Goal: Task Accomplishment & Management: Manage account settings

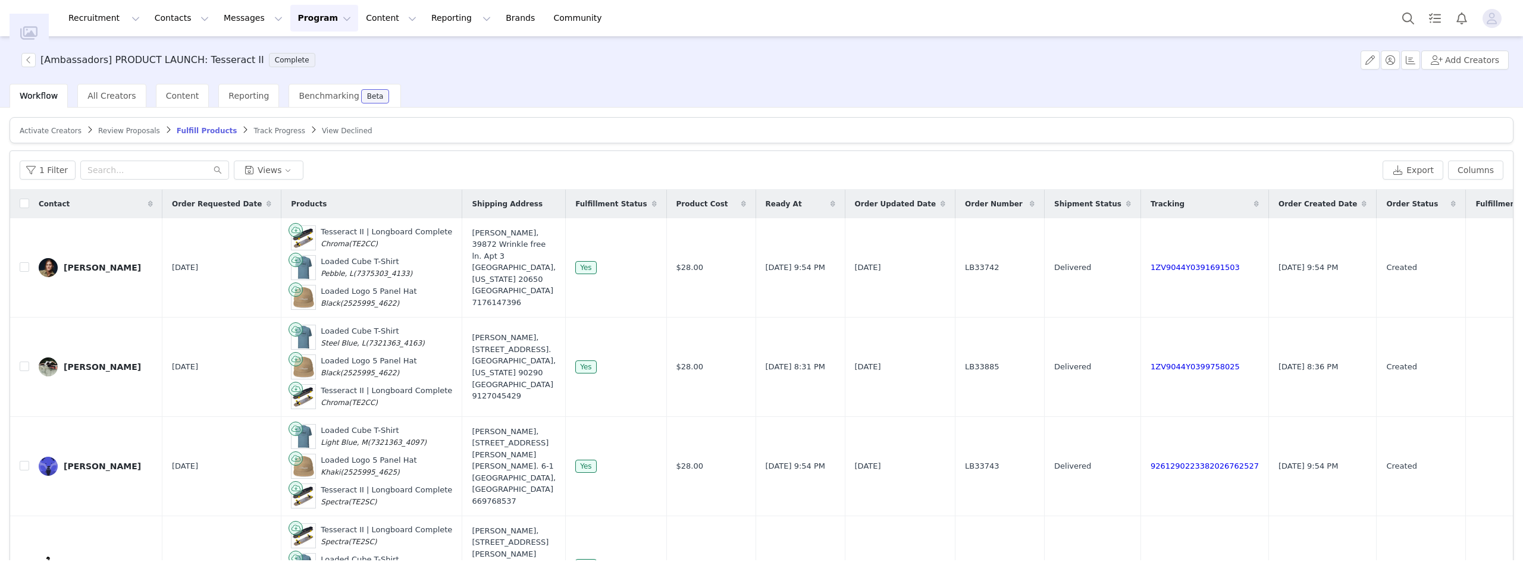
scroll to position [59, 0]
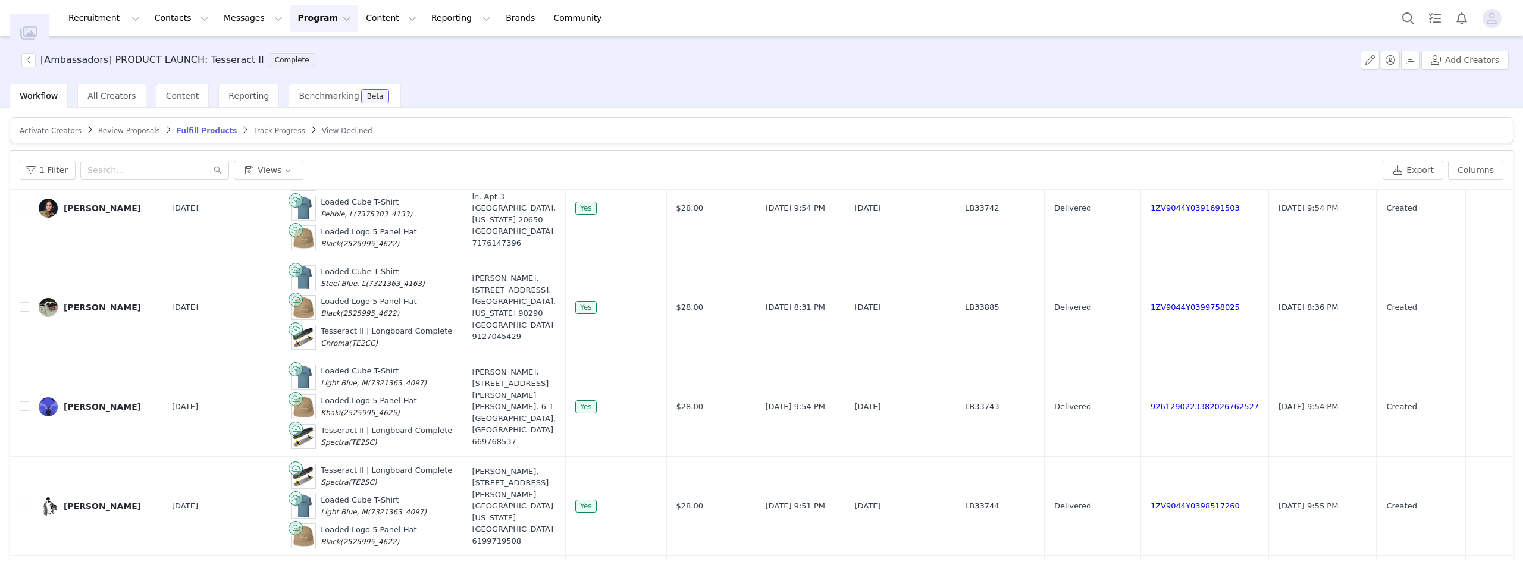
click at [42, 132] on span "Activate Creators" at bounding box center [51, 131] width 62 height 8
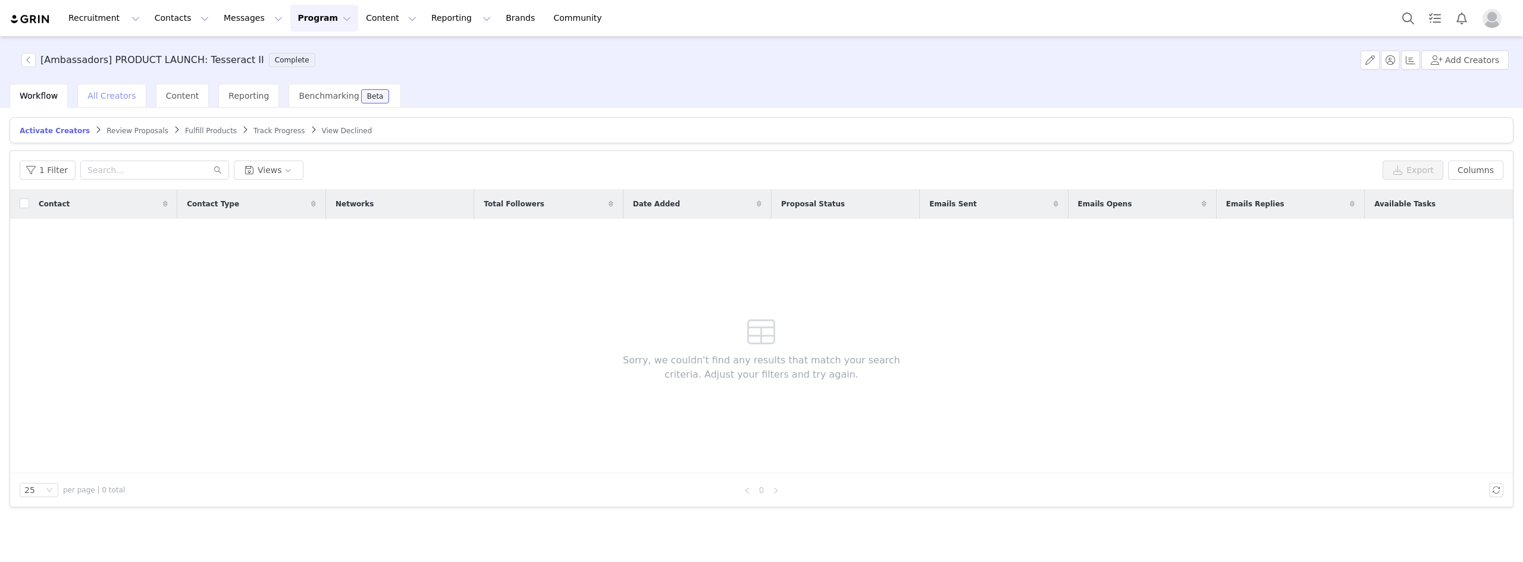
click at [90, 98] on span "All Creators" at bounding box center [111, 96] width 48 height 10
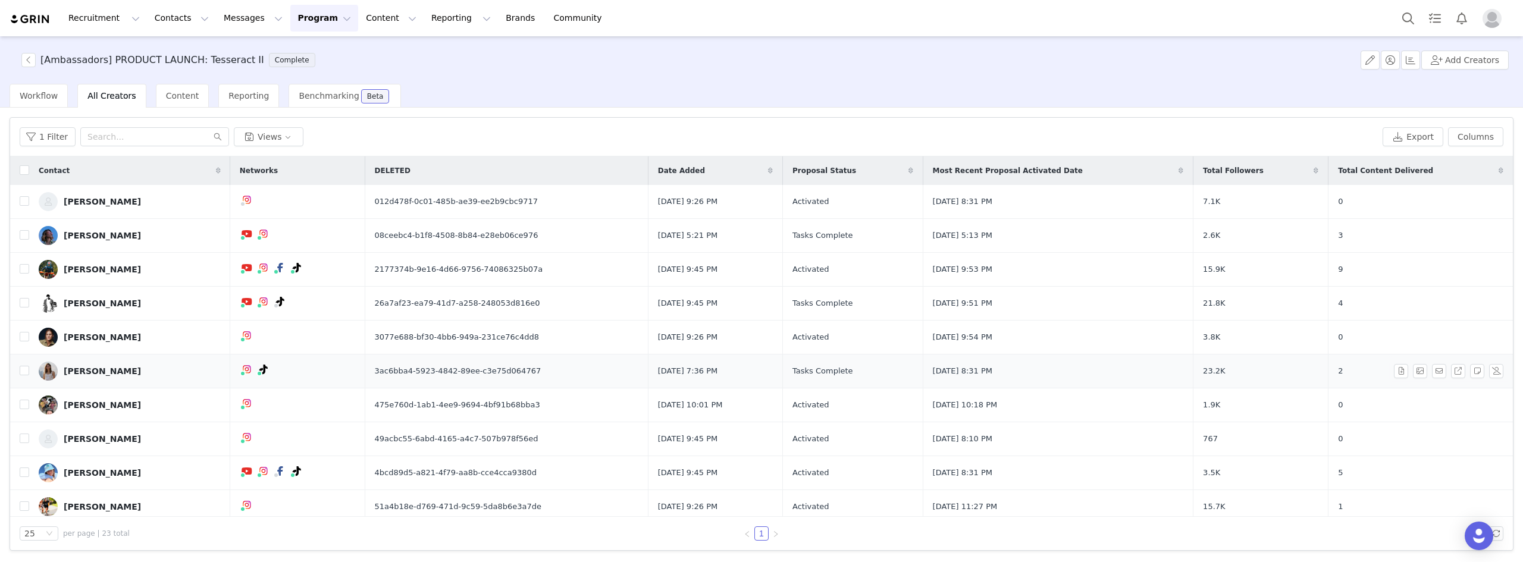
click at [68, 371] on div "[PERSON_NAME]" at bounding box center [102, 371] width 77 height 10
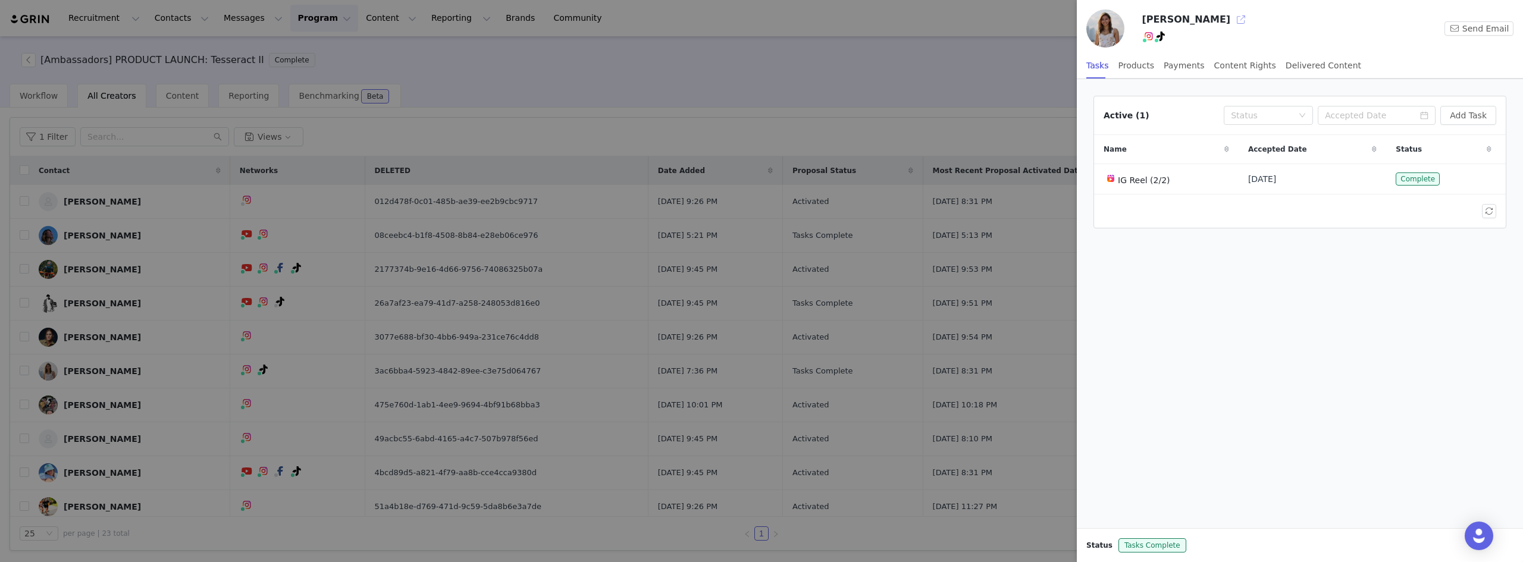
click at [1231, 24] on button "button" at bounding box center [1240, 19] width 19 height 19
click at [511, 53] on div at bounding box center [761, 281] width 1523 height 562
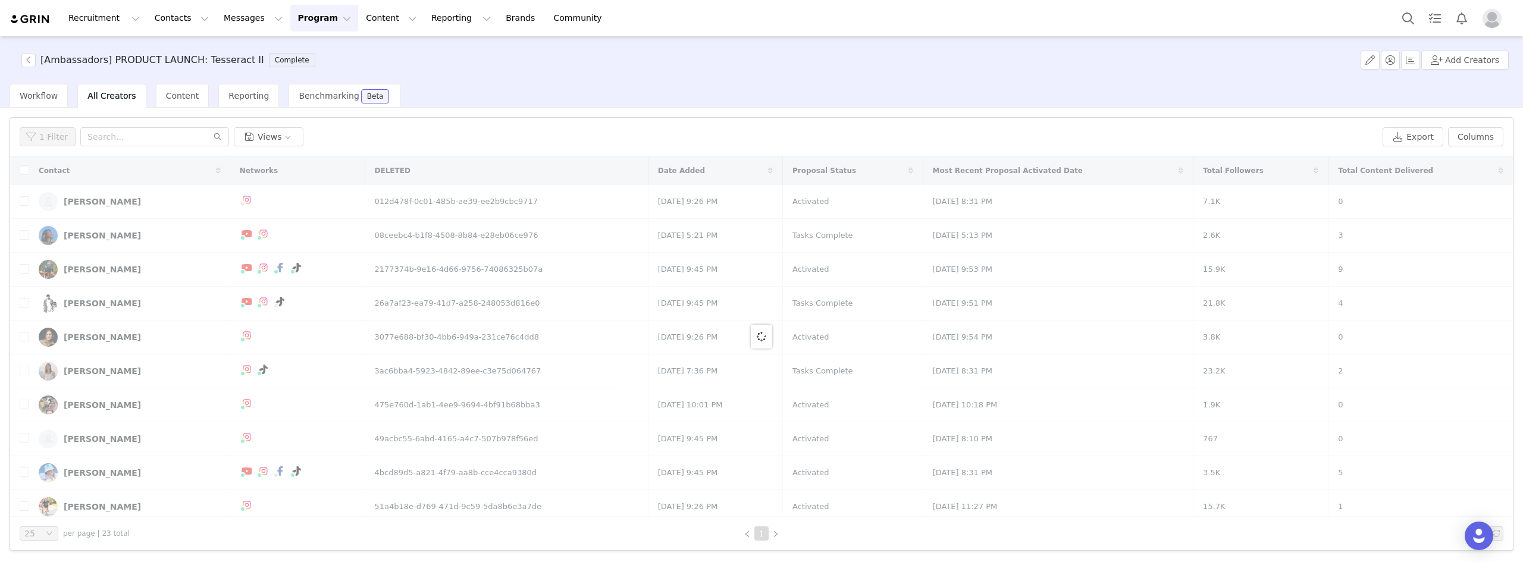
click at [305, 18] on button "Program Program" at bounding box center [324, 18] width 68 height 27
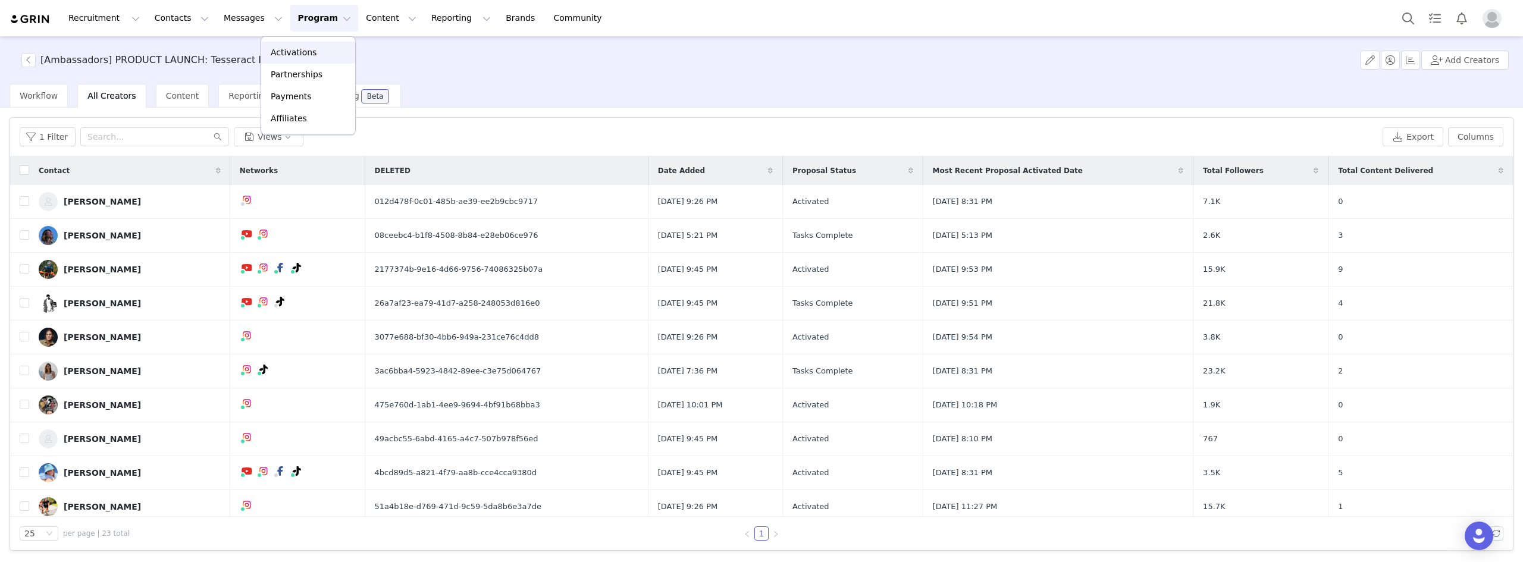
click at [300, 49] on p "Activations" at bounding box center [294, 52] width 46 height 12
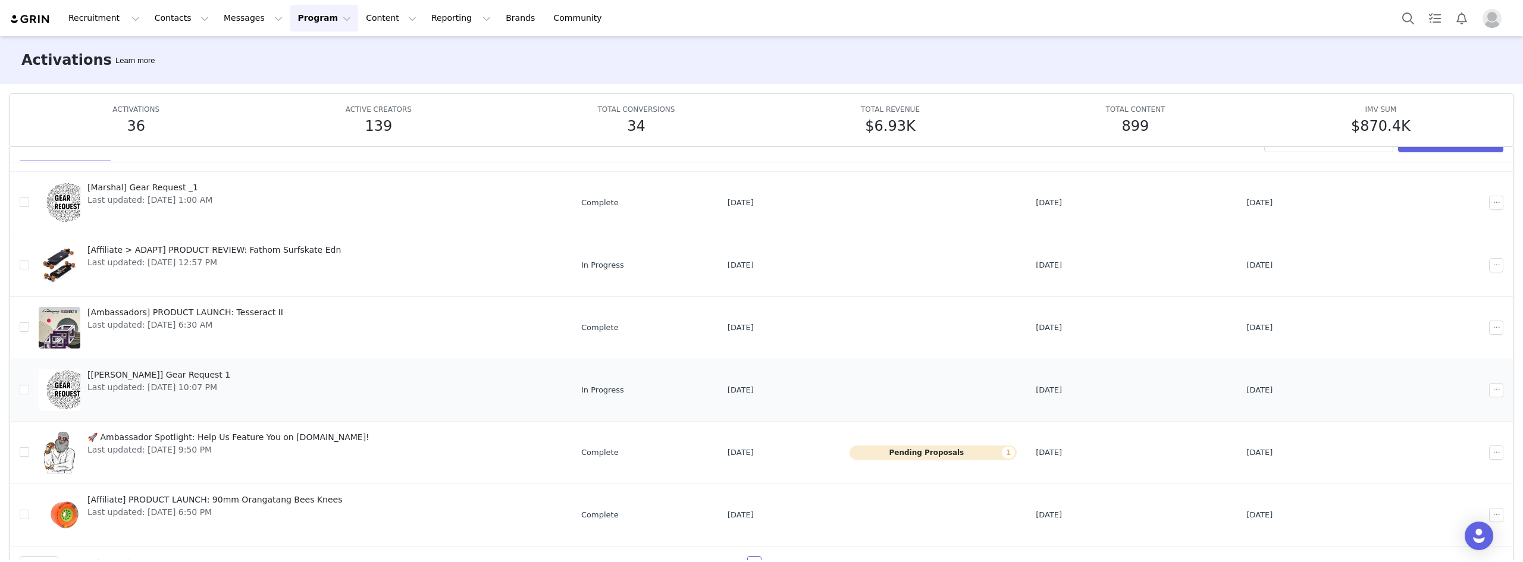
scroll to position [63, 0]
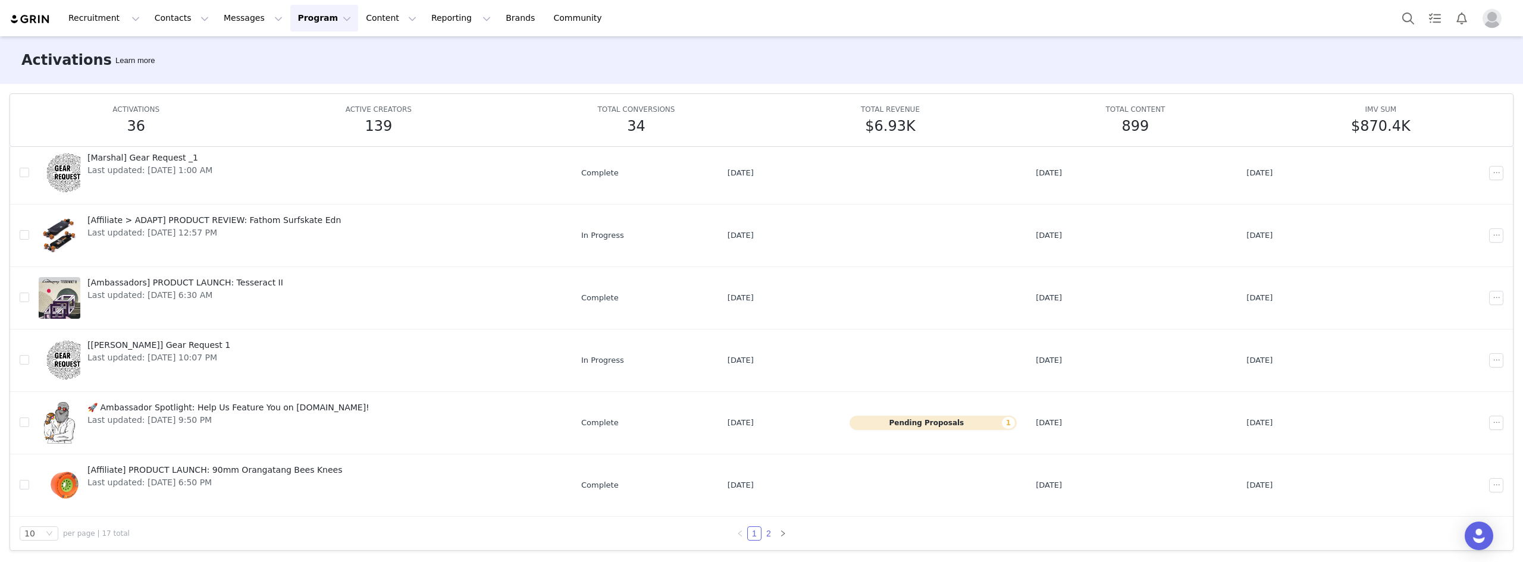
click at [766, 533] on link "2" at bounding box center [768, 533] width 13 height 13
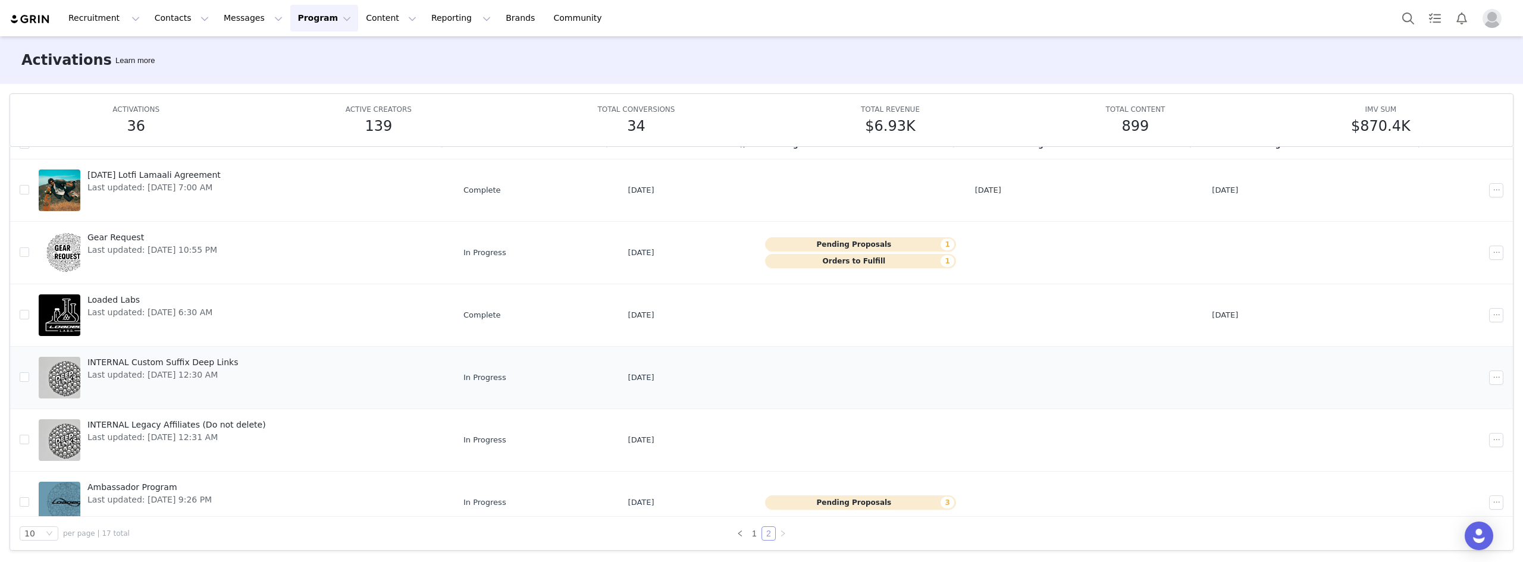
scroll to position [0, 0]
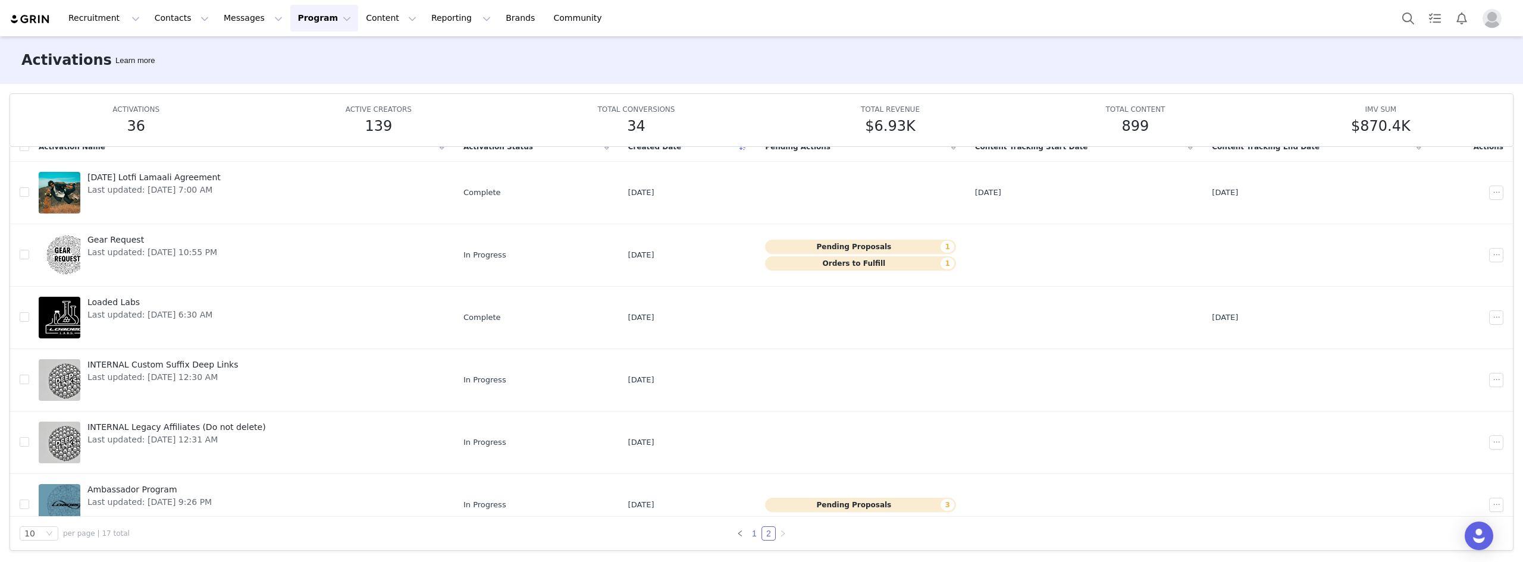
click at [750, 529] on link "1" at bounding box center [754, 533] width 13 height 13
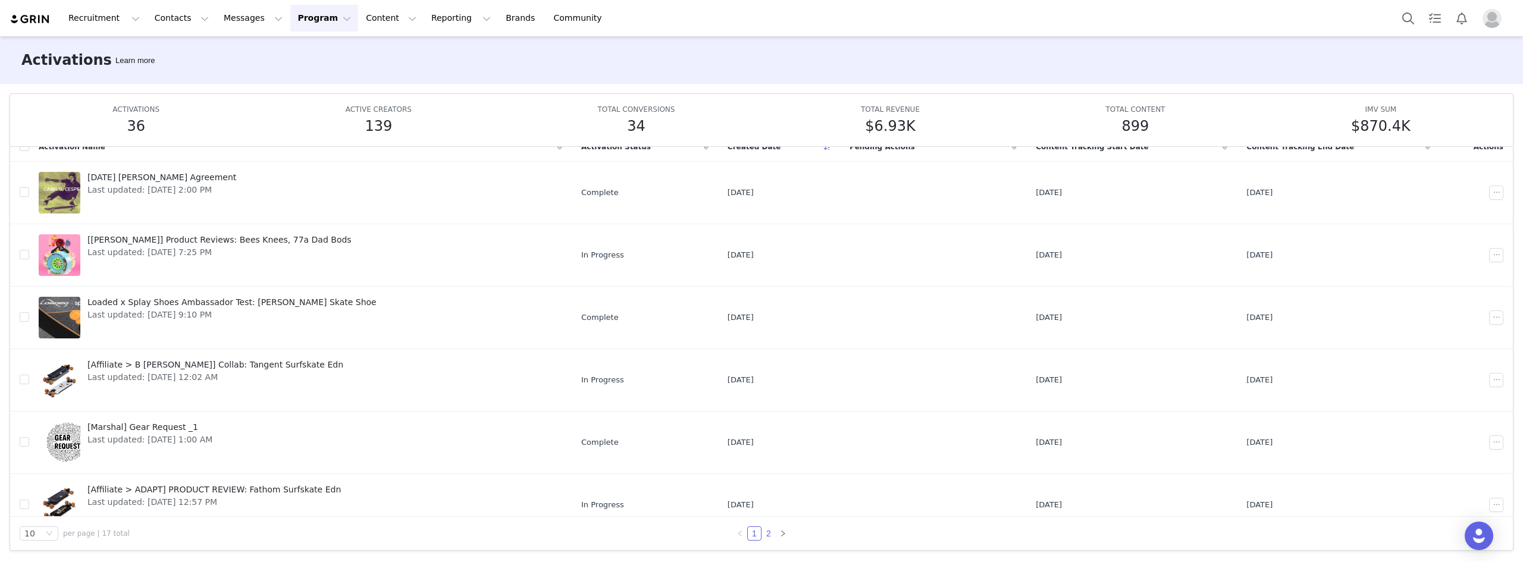
click at [764, 531] on link "2" at bounding box center [768, 533] width 13 height 13
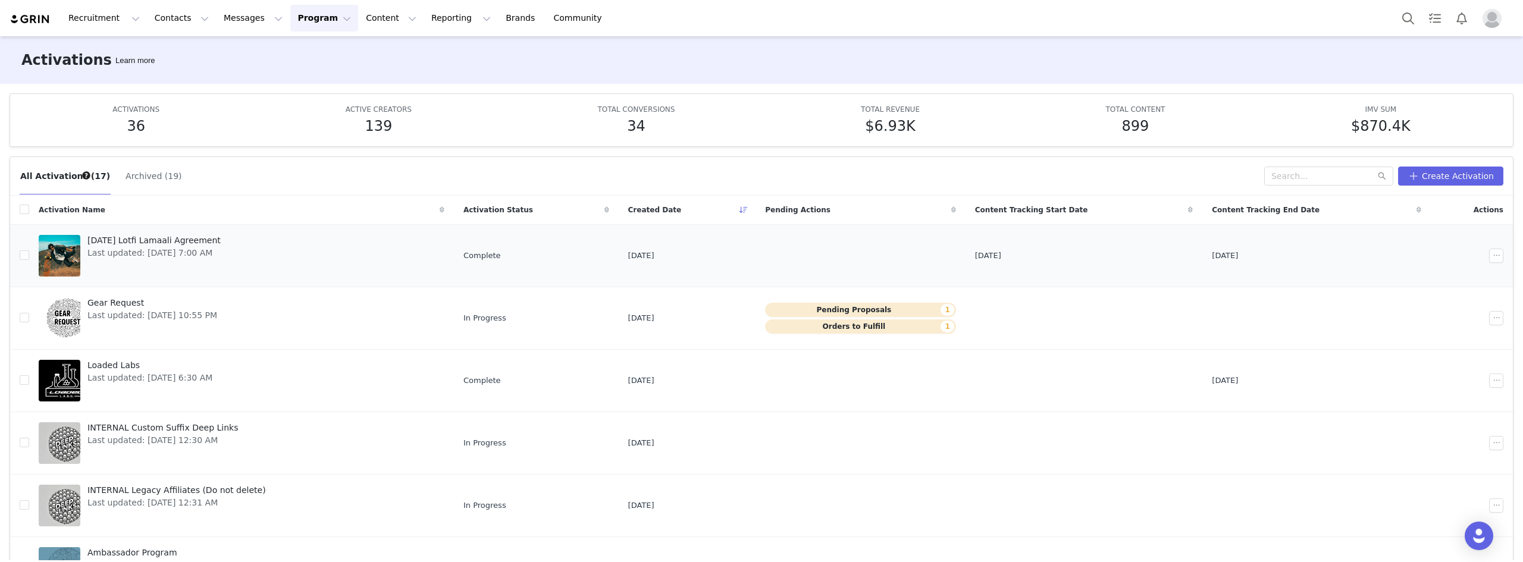
click at [199, 238] on span "[DATE] Lotfi Lamaali Agreement" at bounding box center [153, 240] width 133 height 12
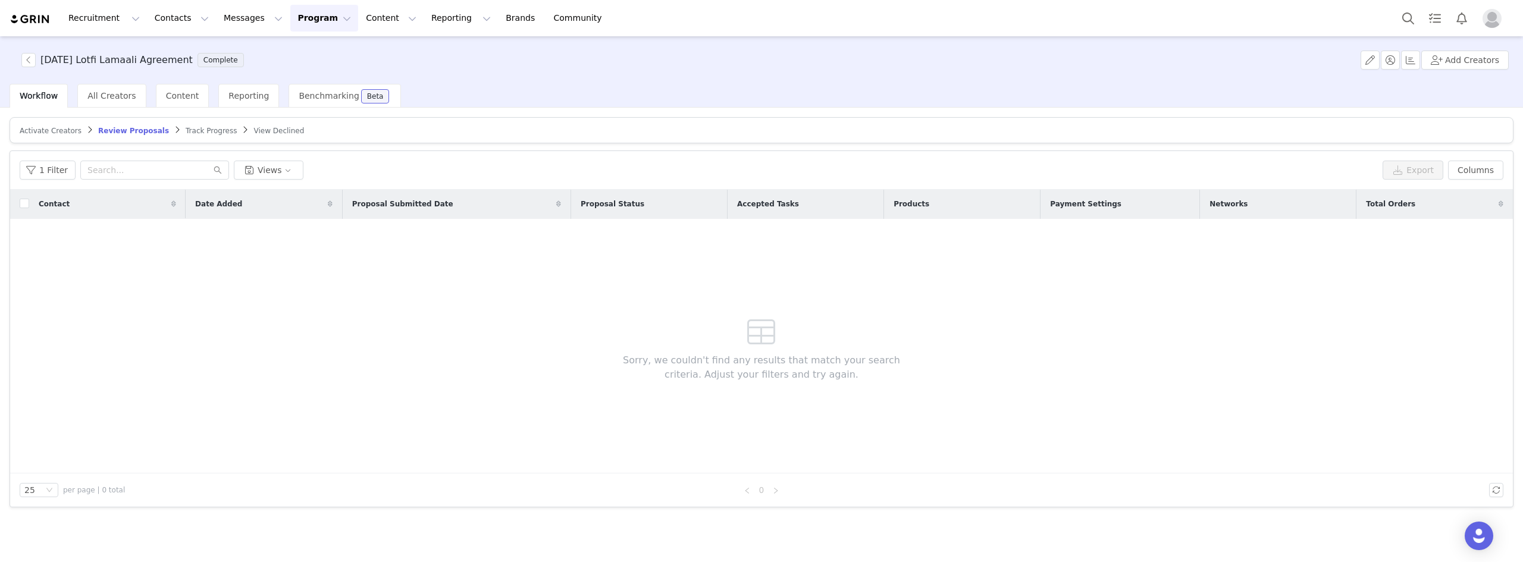
click at [186, 128] on span "Track Progress" at bounding box center [211, 131] width 51 height 8
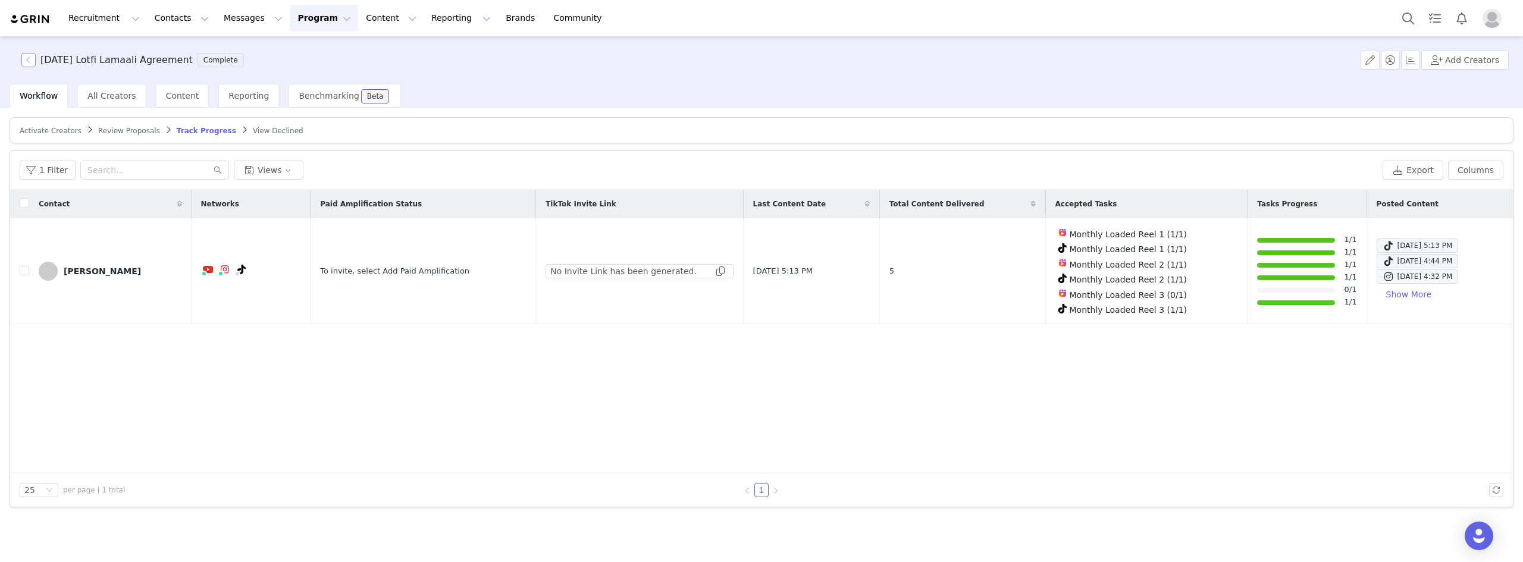
click at [30, 62] on button "button" at bounding box center [28, 60] width 14 height 14
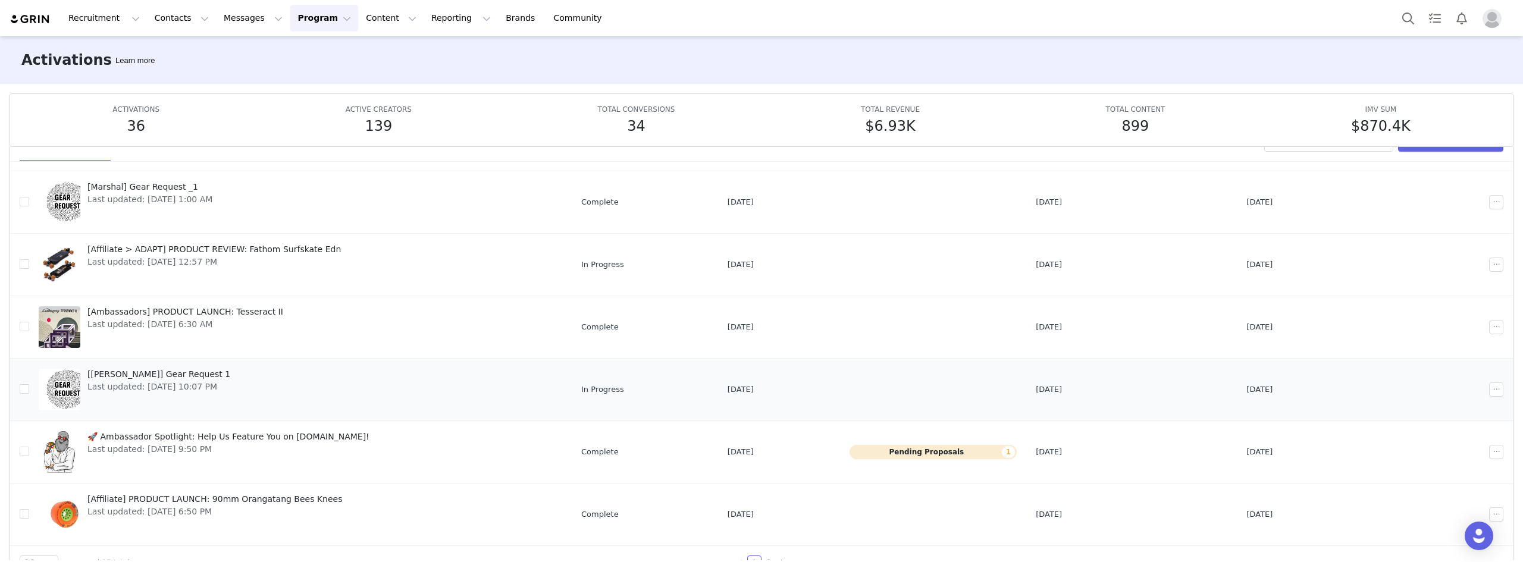
scroll to position [63, 0]
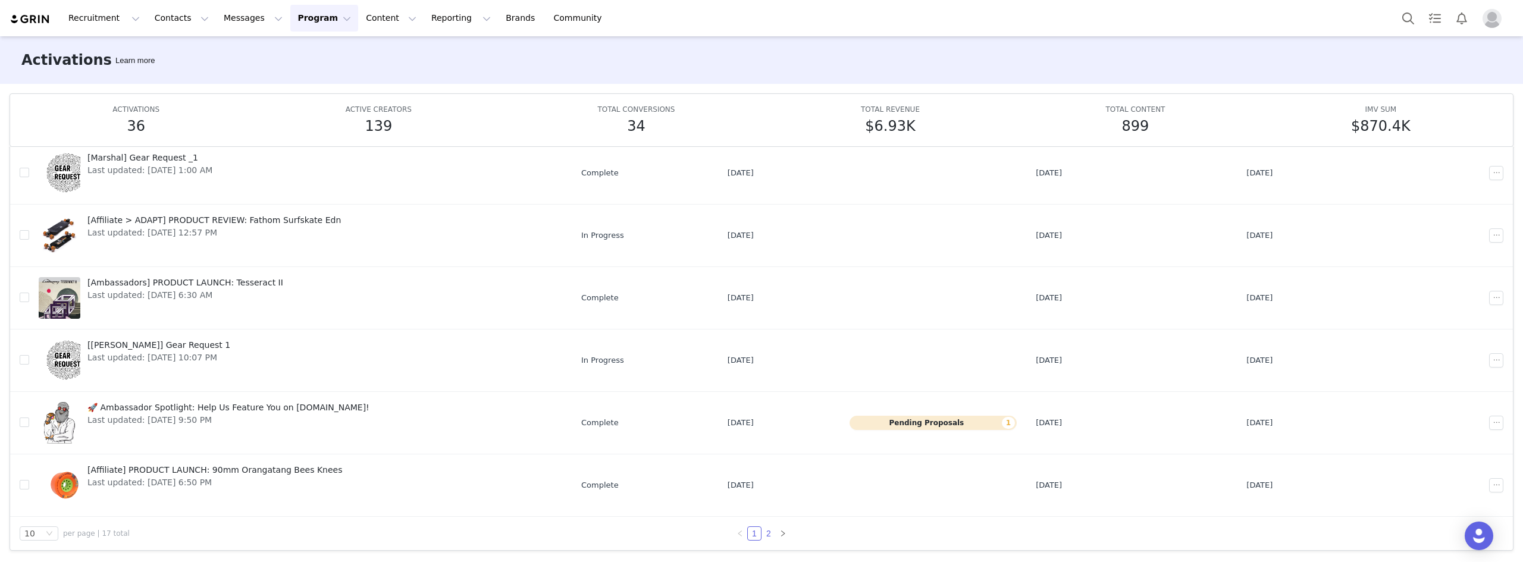
click at [763, 531] on link "2" at bounding box center [768, 533] width 13 height 13
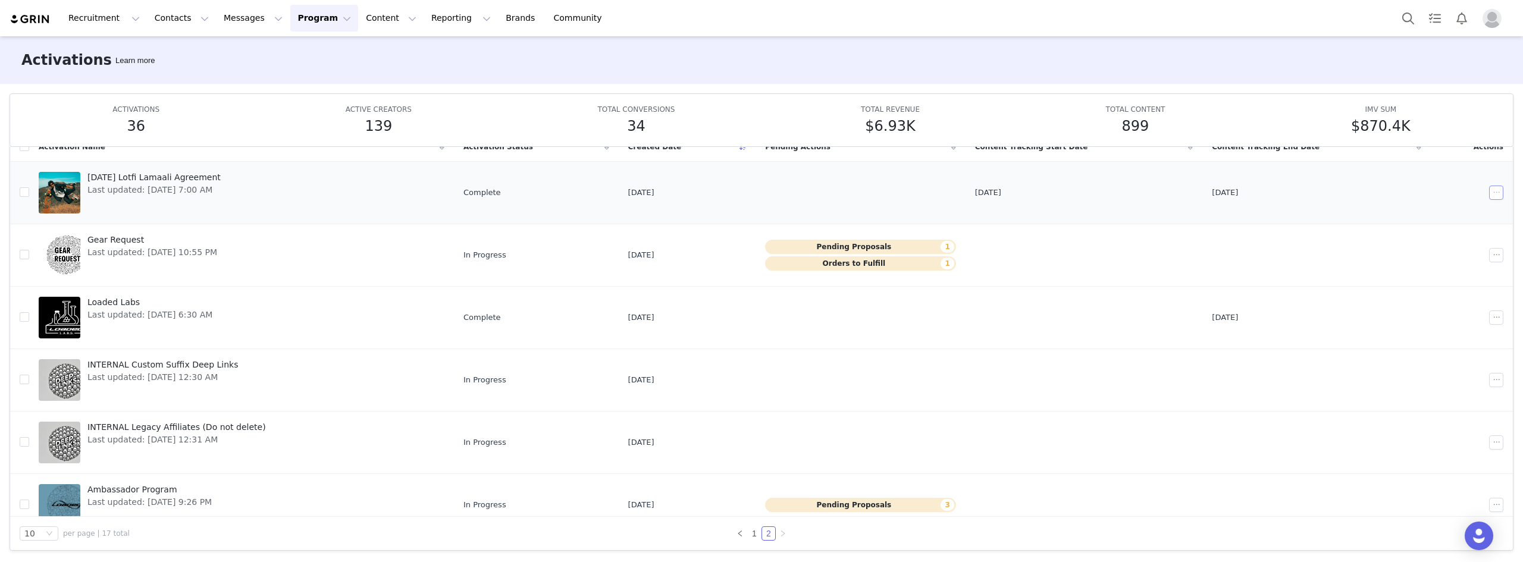
click at [1489, 194] on button "button" at bounding box center [1496, 193] width 14 height 14
click at [1455, 230] on div "Duplicate" at bounding box center [1437, 233] width 103 height 13
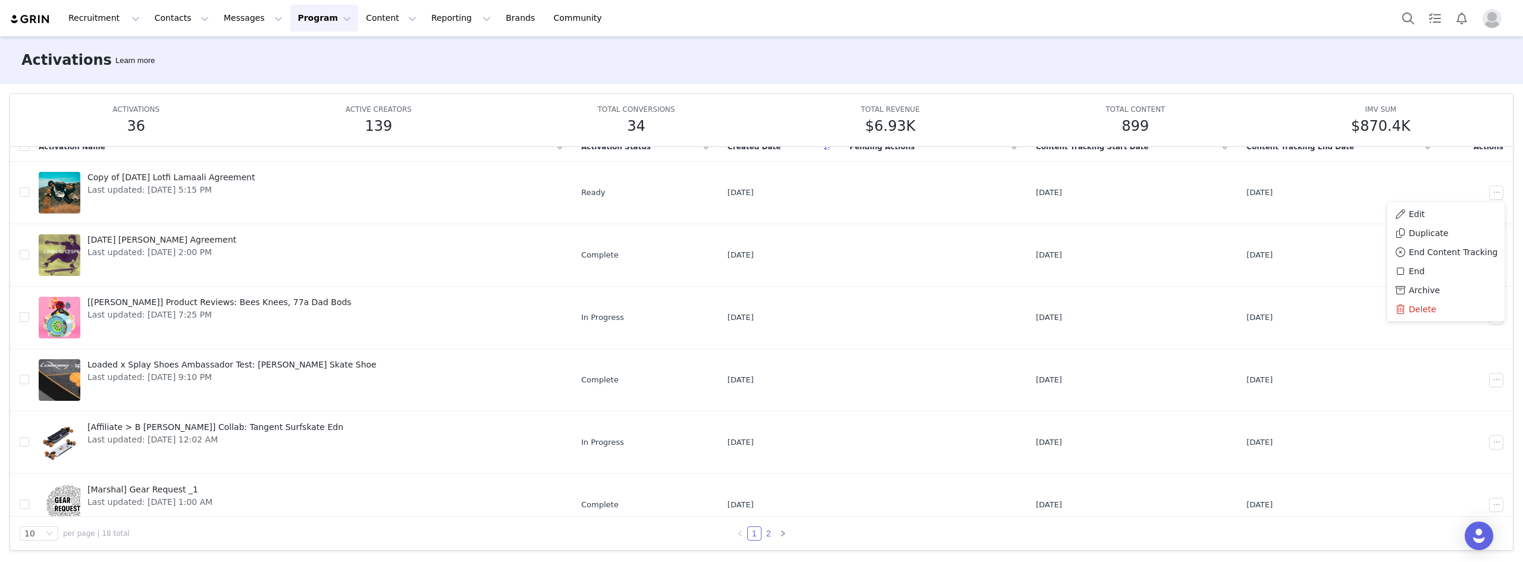
click at [763, 535] on link "2" at bounding box center [768, 533] width 13 height 13
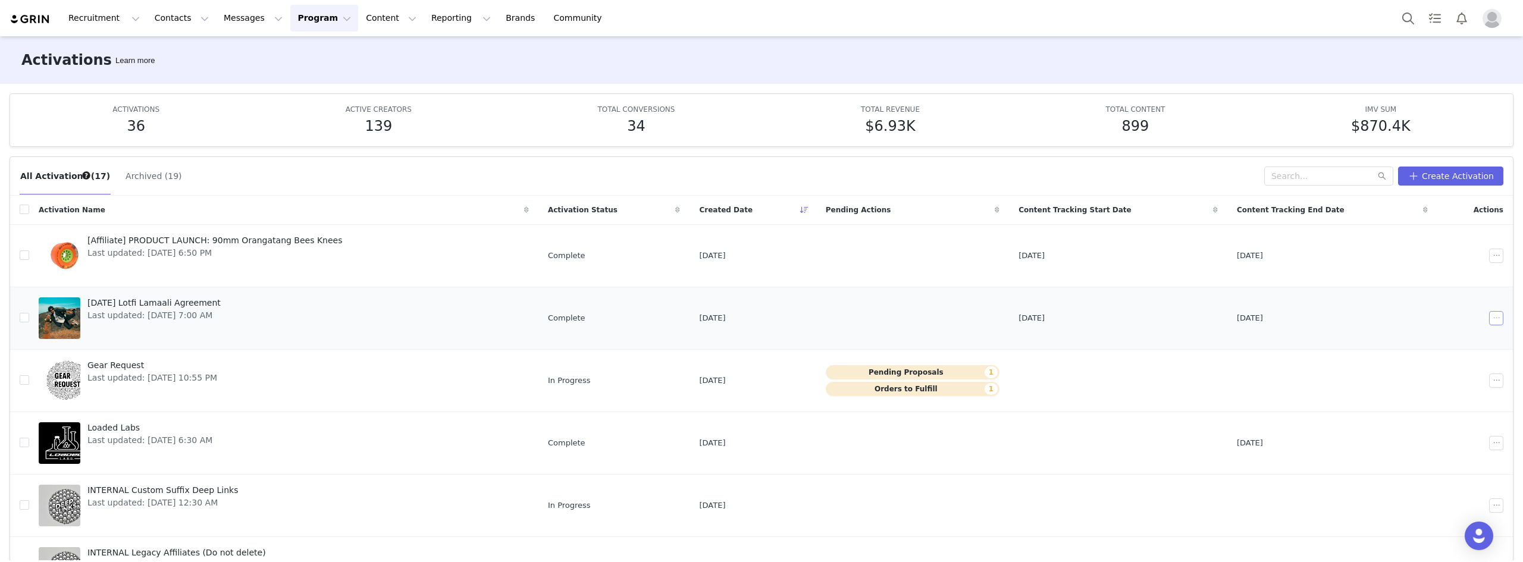
click at [1489, 318] on button "button" at bounding box center [1496, 318] width 14 height 14
click at [1411, 341] on span "Edit" at bounding box center [1408, 339] width 16 height 13
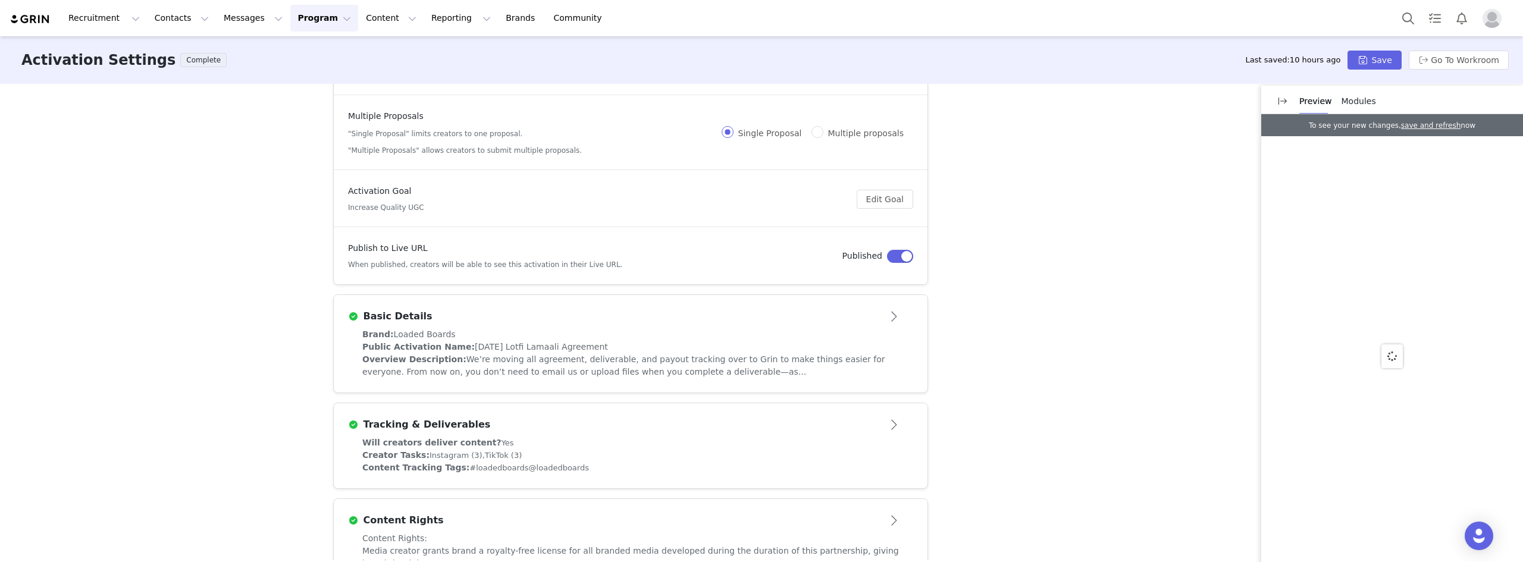
scroll to position [119, 0]
click at [503, 318] on div "Basic Details" at bounding box center [611, 315] width 526 height 14
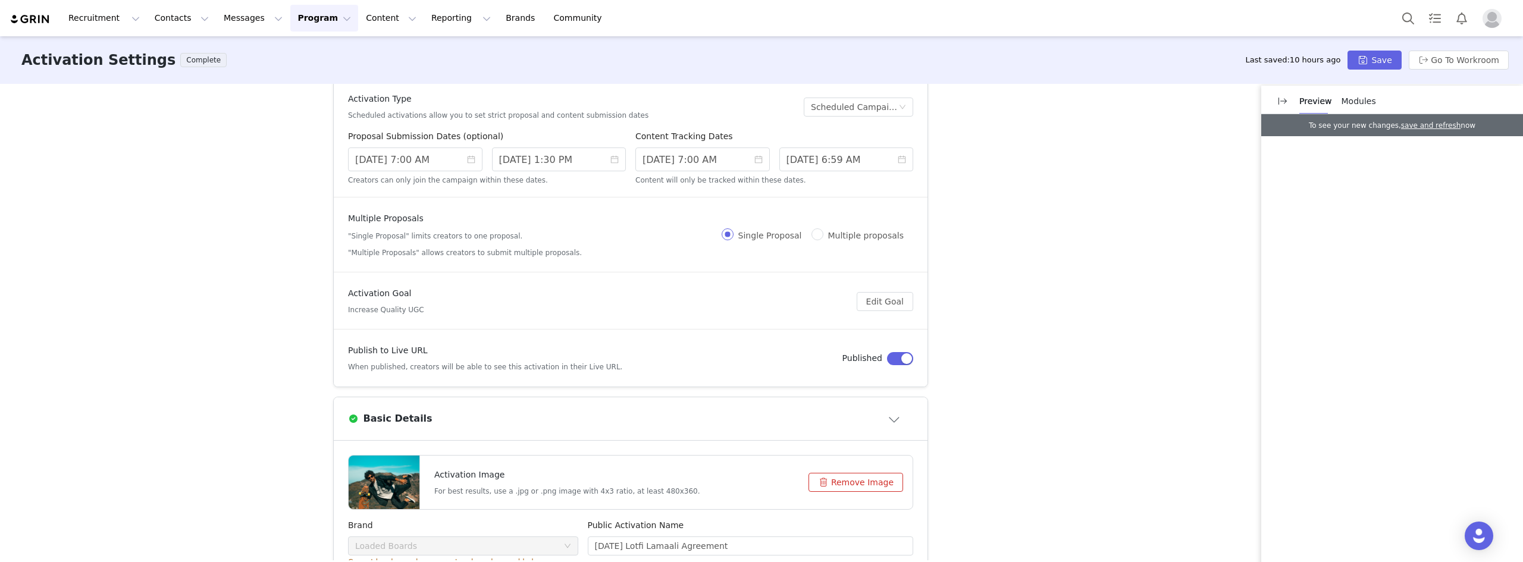
scroll to position [0, 0]
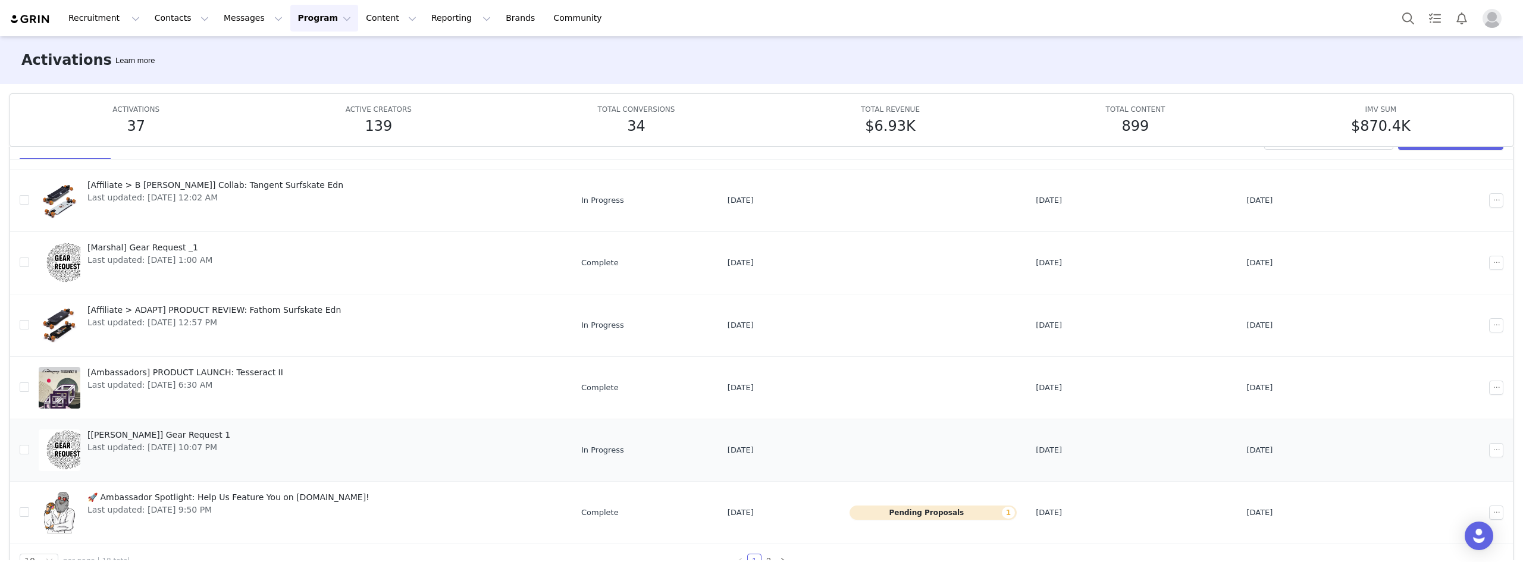
scroll to position [63, 0]
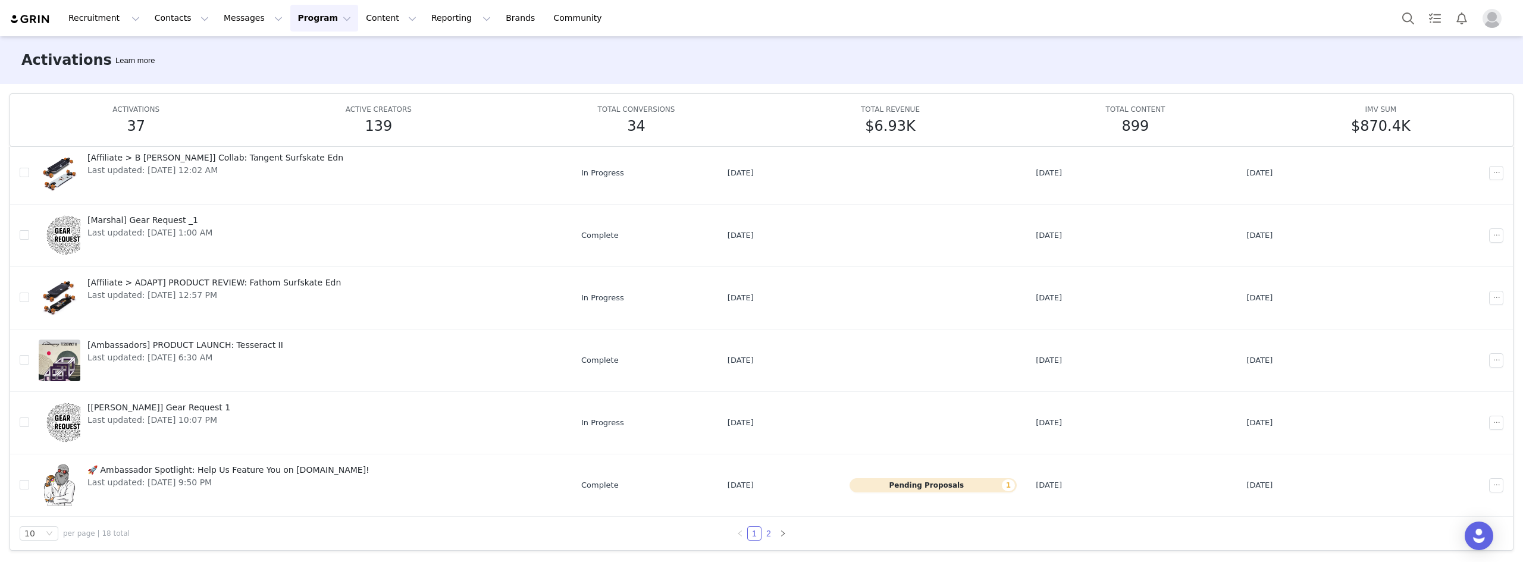
click at [767, 529] on link "2" at bounding box center [768, 533] width 13 height 13
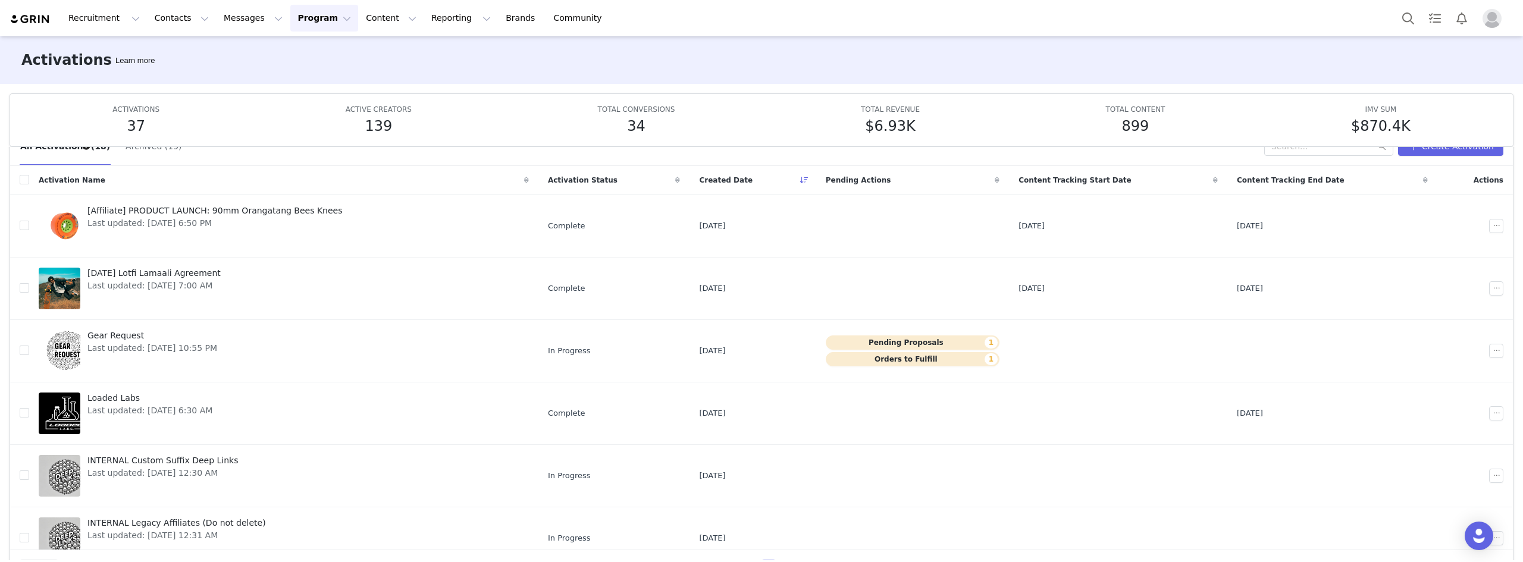
scroll to position [0, 0]
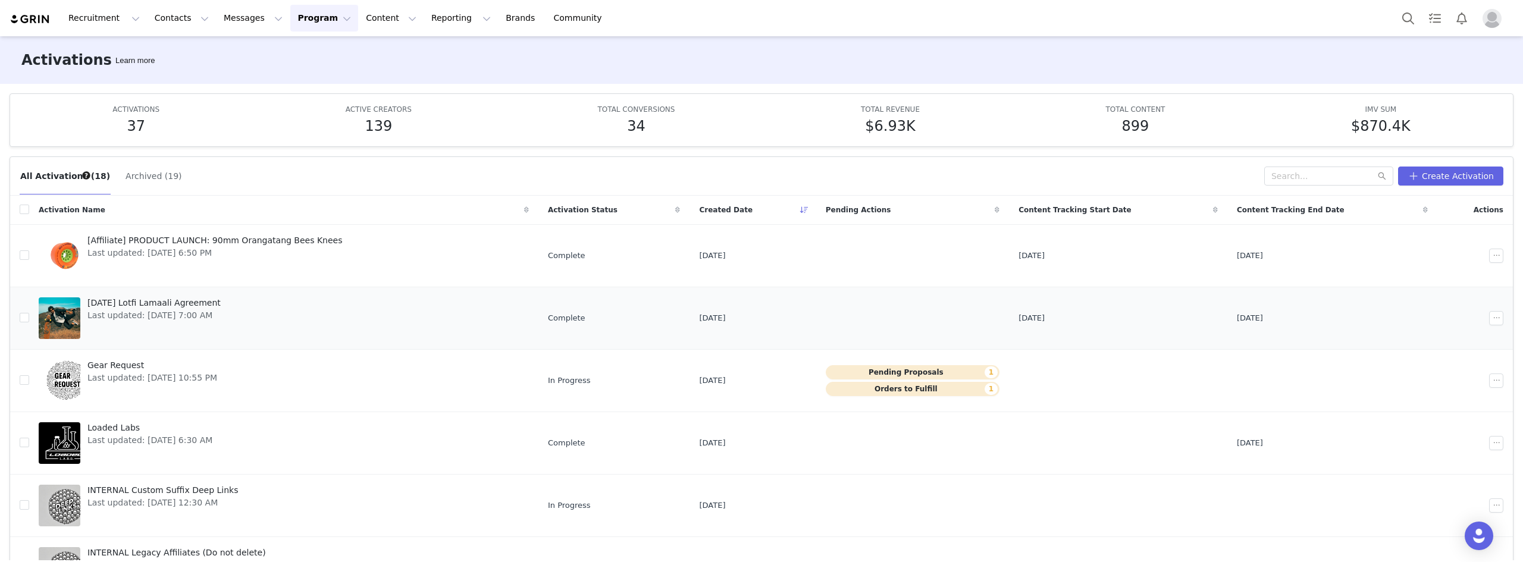
click at [217, 301] on span "[DATE] Lotfi Lamaali Agreement" at bounding box center [153, 303] width 133 height 12
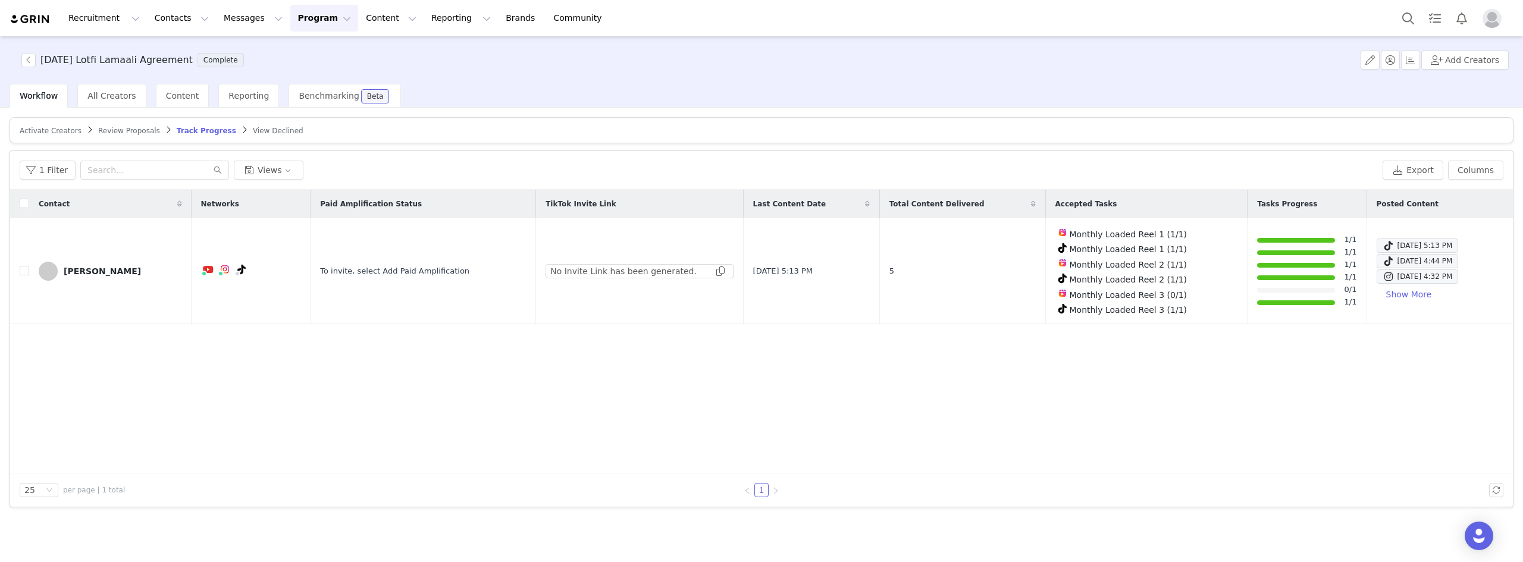
click at [130, 130] on span "Review Proposals" at bounding box center [129, 131] width 62 height 8
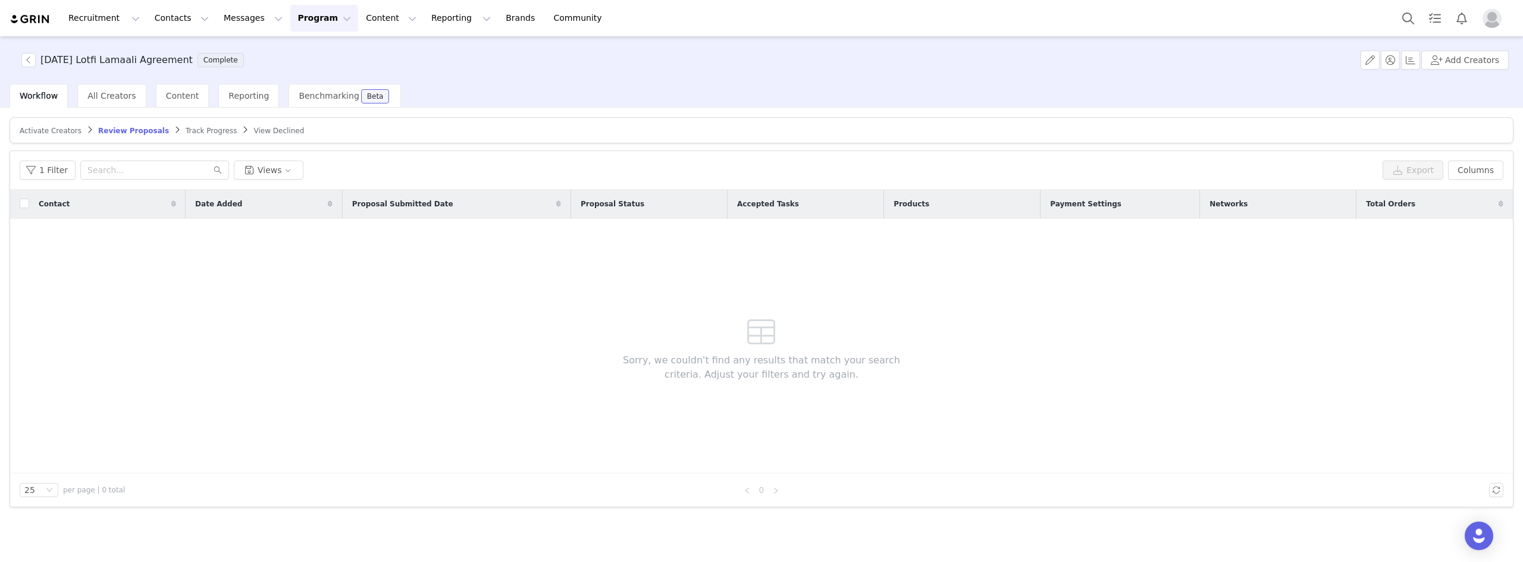
click at [47, 130] on span "Activate Creators" at bounding box center [51, 131] width 62 height 8
click at [173, 99] on span "Content" at bounding box center [182, 96] width 33 height 10
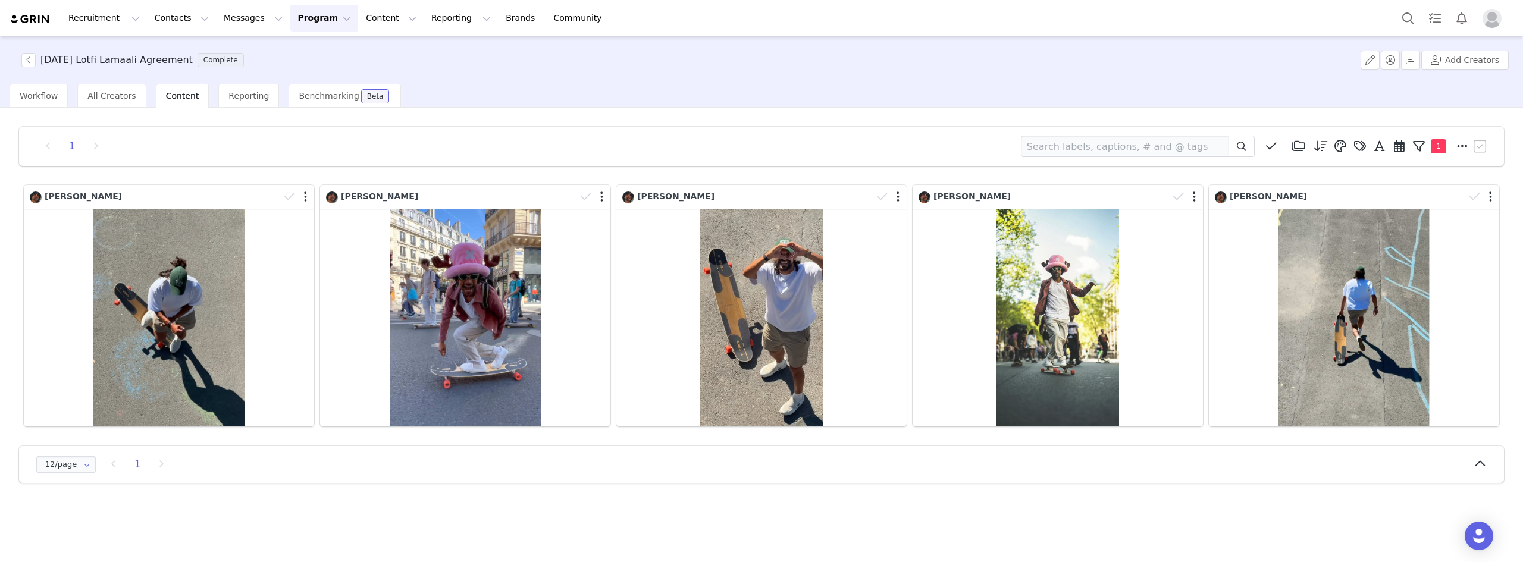
click at [279, 134] on div "1 Media Library (0) Folders No folders have been created yet. New Folder Descen…" at bounding box center [761, 146] width 1485 height 39
click at [309, 24] on button "Program Program" at bounding box center [324, 18] width 68 height 27
click at [308, 55] on p "Activations" at bounding box center [294, 52] width 46 height 12
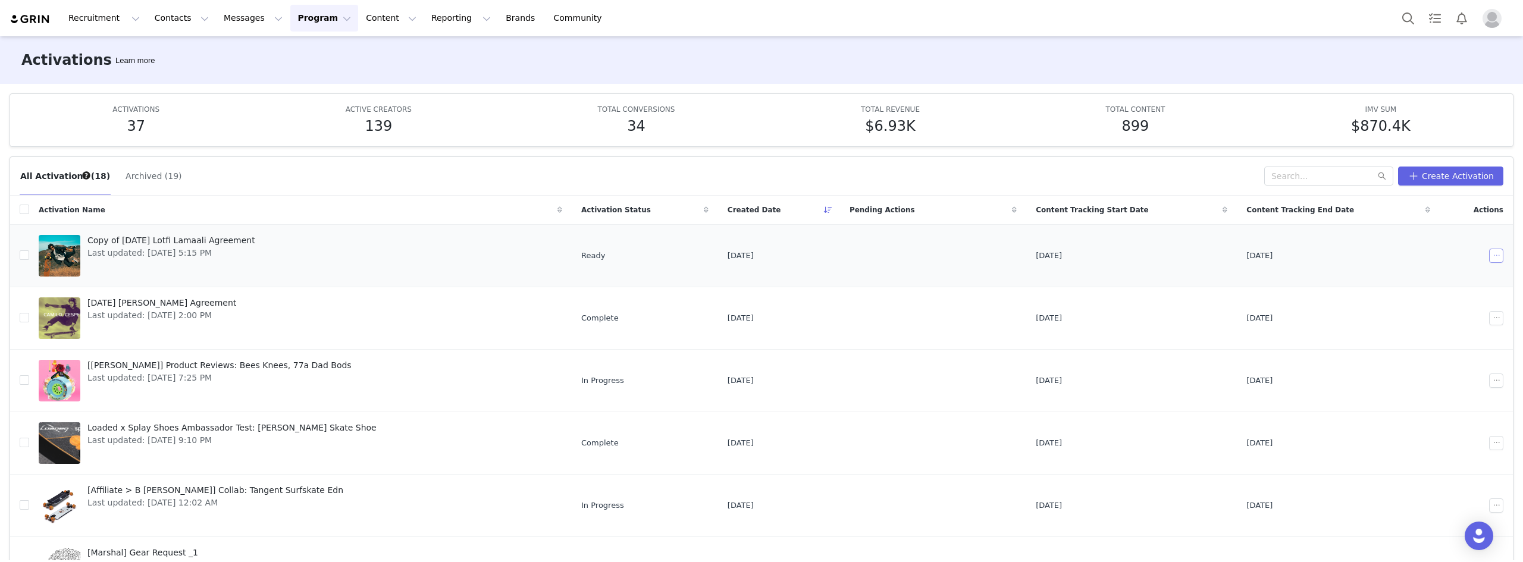
click at [1489, 258] on button "button" at bounding box center [1496, 256] width 14 height 14
click at [1397, 281] on div "Edit" at bounding box center [1437, 277] width 103 height 13
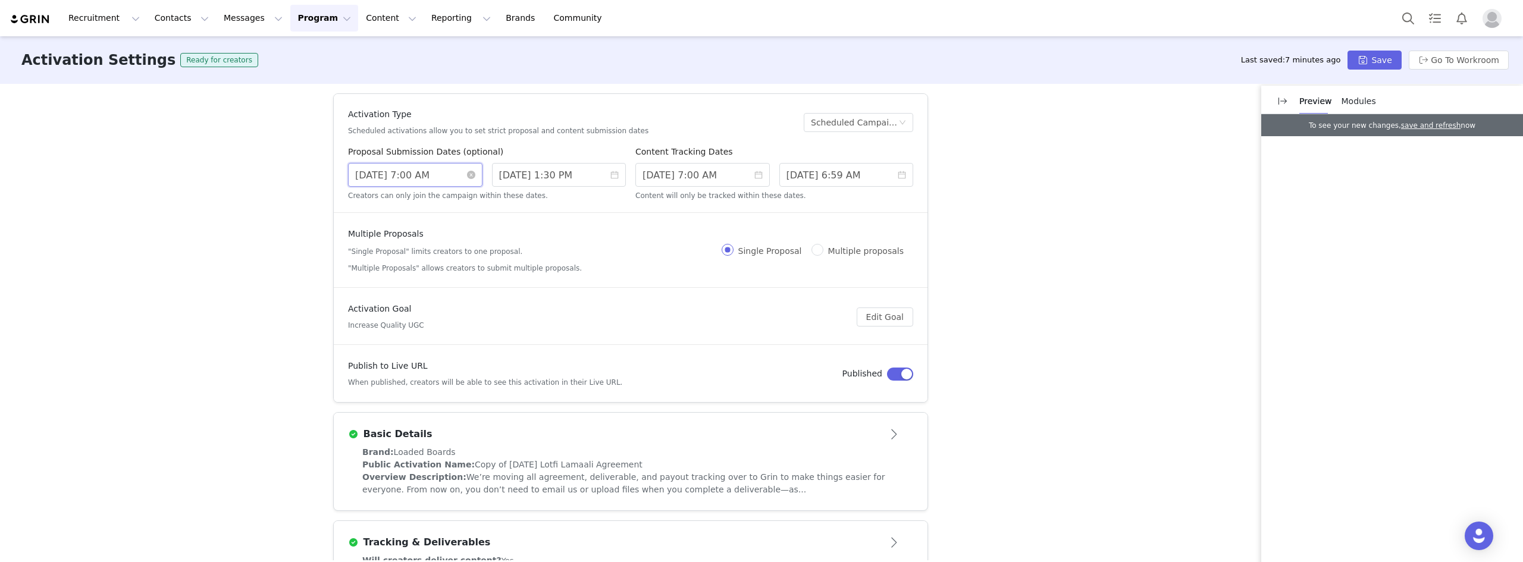
click at [404, 180] on input "[DATE] 7:00 AM" at bounding box center [415, 175] width 134 height 24
click at [488, 195] on link at bounding box center [487, 194] width 11 height 24
click at [425, 240] on div "1" at bounding box center [427, 237] width 14 height 14
type input "[DATE] 2:00 PM"
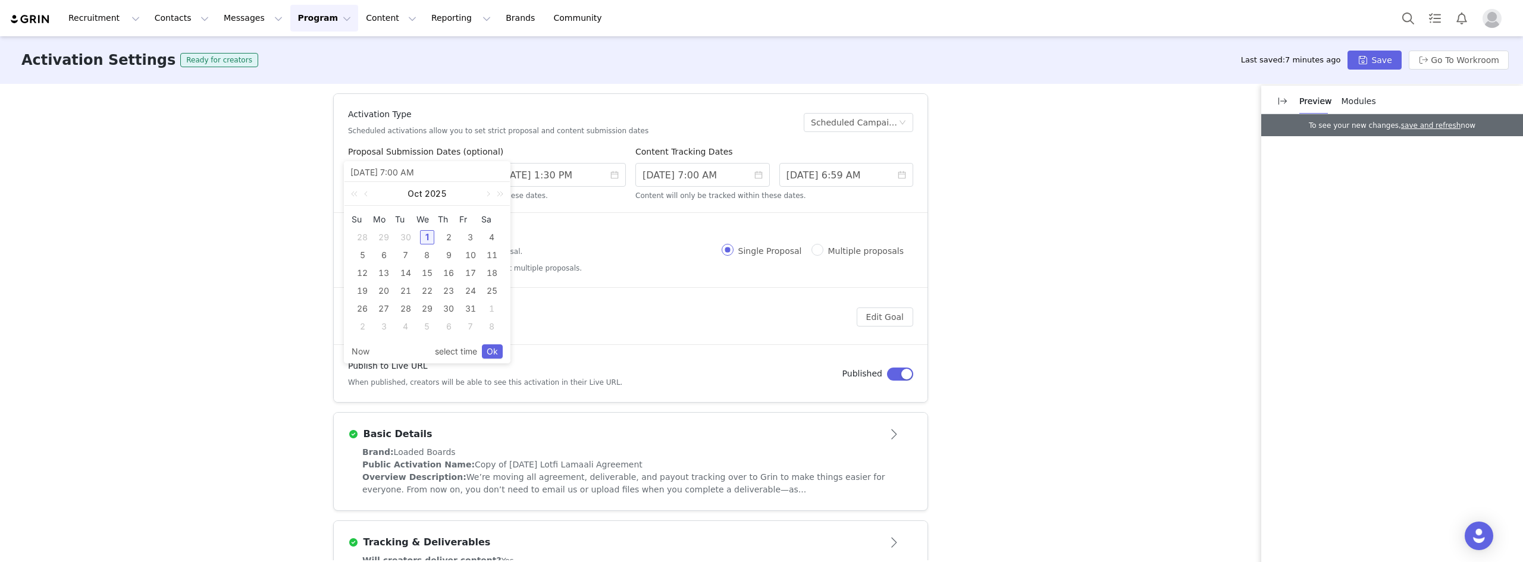
type input "[DATE] 2:00 PM"
click at [549, 183] on input "[DATE] 1:30 PM" at bounding box center [559, 175] width 134 height 24
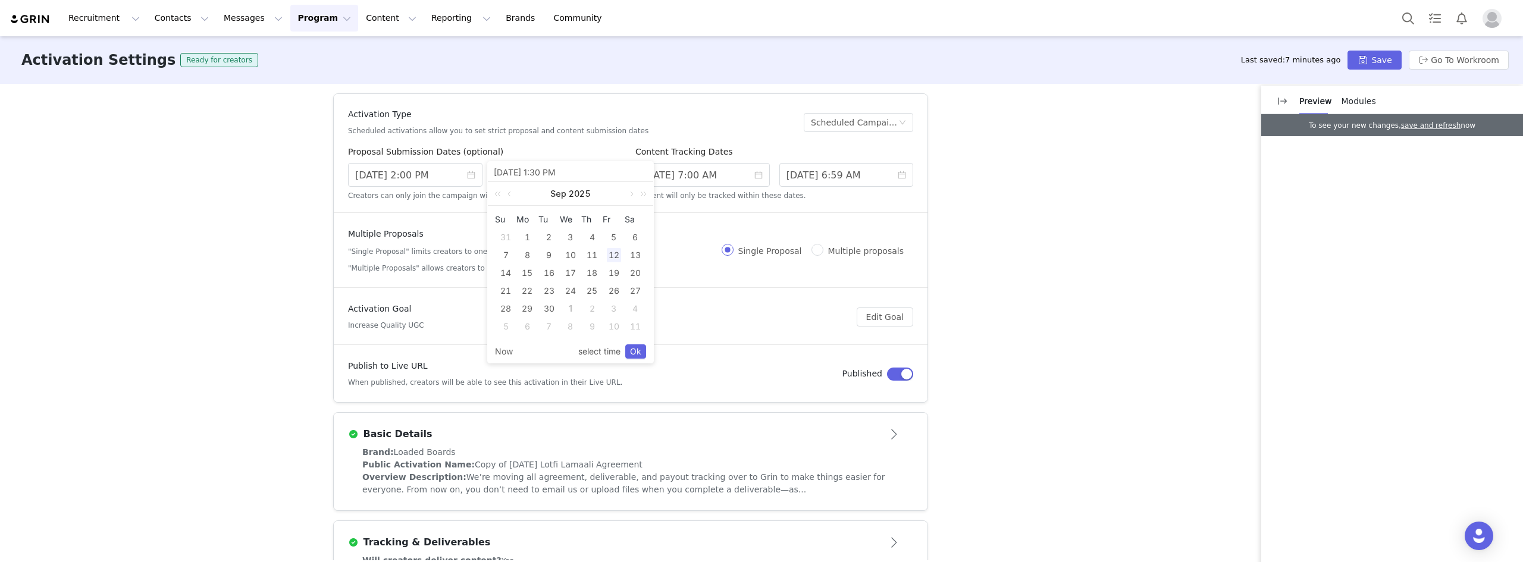
click at [615, 256] on div "12" at bounding box center [614, 255] width 14 height 14
type input "[DATE] 8:30 PM"
click at [636, 352] on link "Ok" at bounding box center [635, 351] width 21 height 14
click at [610, 178] on icon "icon: close-circle" at bounding box center [614, 175] width 8 height 8
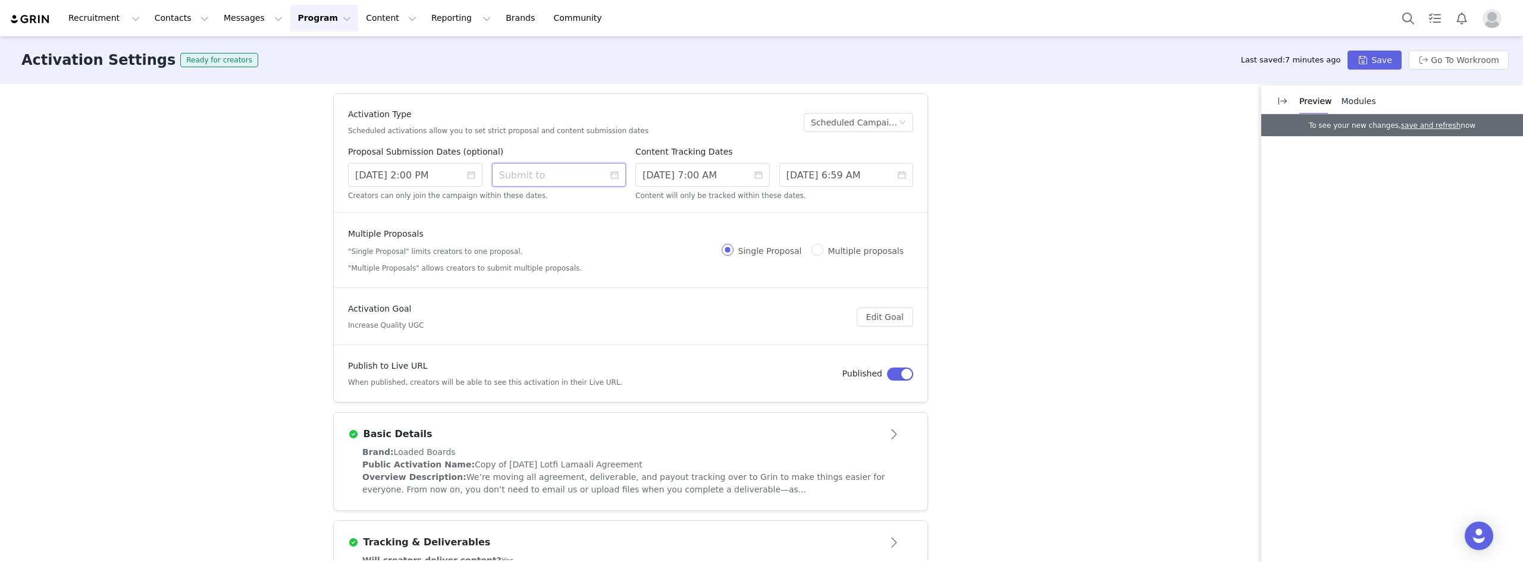
click at [604, 170] on input at bounding box center [559, 175] width 134 height 24
click at [616, 253] on div "10" at bounding box center [614, 255] width 14 height 14
type input "[DATE] 5:22 PM"
click at [634, 347] on link "Ok" at bounding box center [635, 351] width 21 height 14
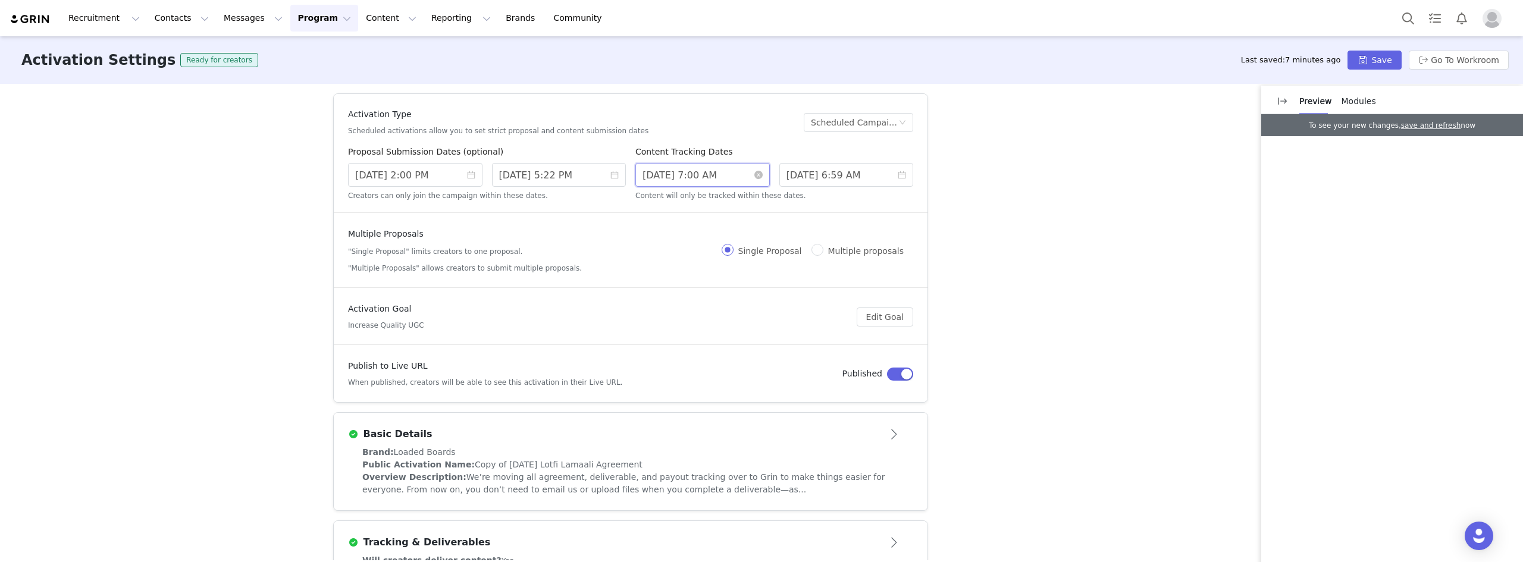
click at [717, 177] on input "[DATE] 7:00 AM" at bounding box center [702, 175] width 134 height 24
click at [770, 195] on link at bounding box center [774, 194] width 11 height 24
click at [713, 236] on div "1" at bounding box center [714, 237] width 14 height 14
type input "[DATE] 2:00 PM"
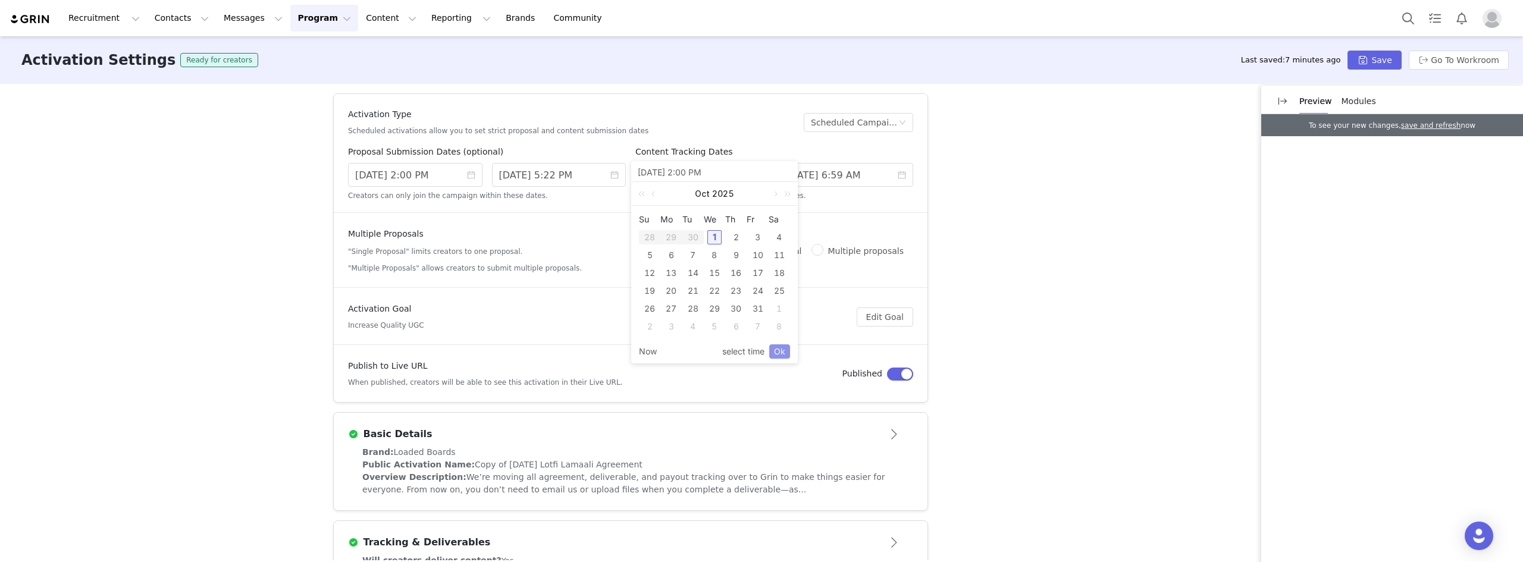
click at [788, 350] on link "Ok" at bounding box center [779, 351] width 21 height 14
click at [844, 180] on input "[DATE] 6:59 AM" at bounding box center [846, 175] width 134 height 24
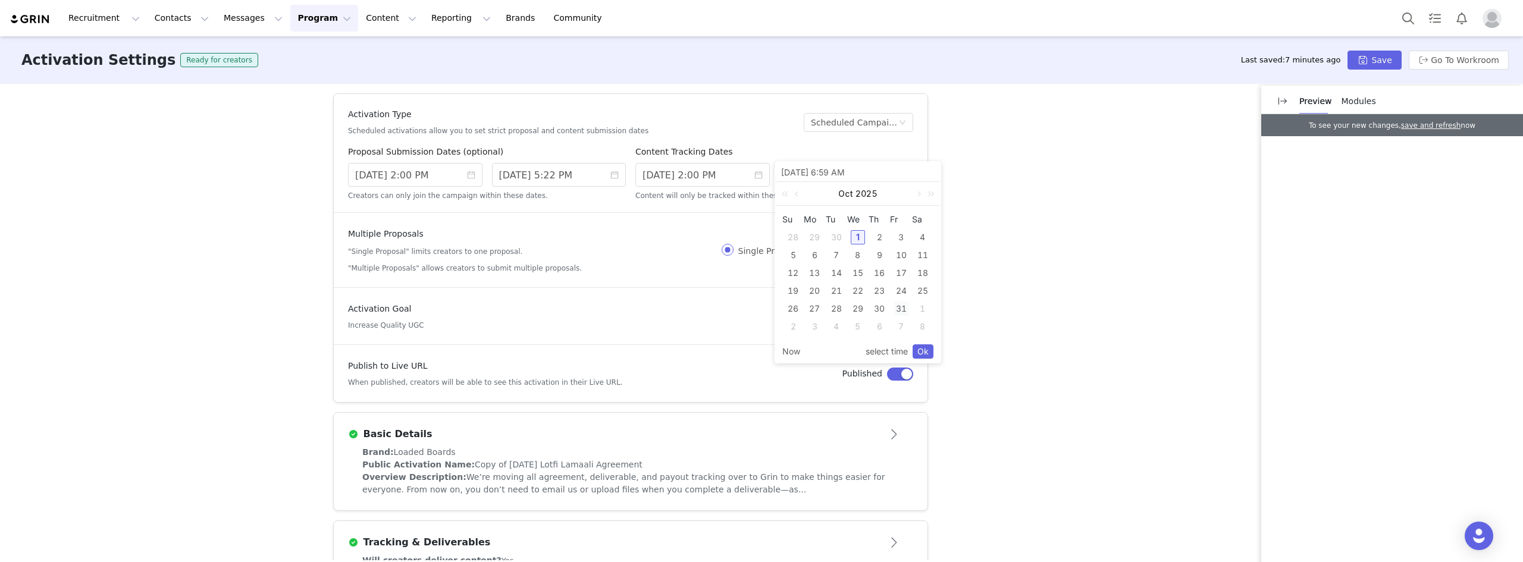
click at [903, 306] on div "31" at bounding box center [901, 309] width 14 height 14
type input "[DATE] 1:59 PM"
click at [922, 346] on link "Ok" at bounding box center [923, 351] width 21 height 14
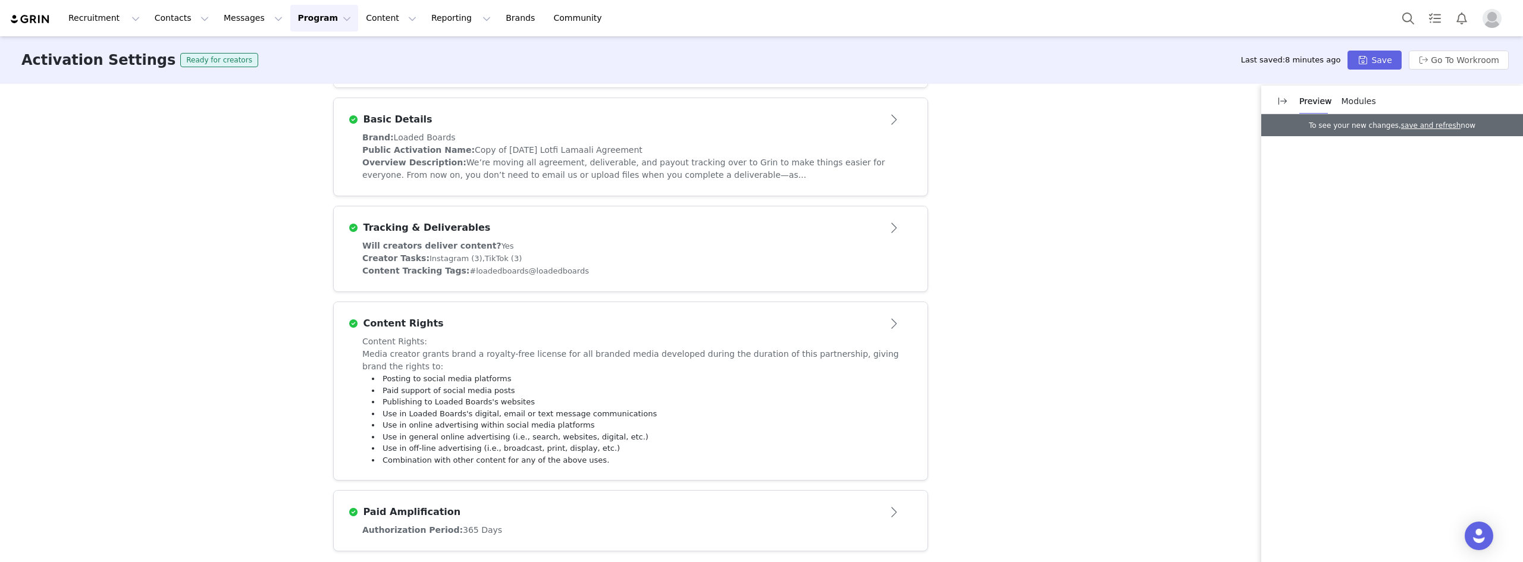
scroll to position [318, 0]
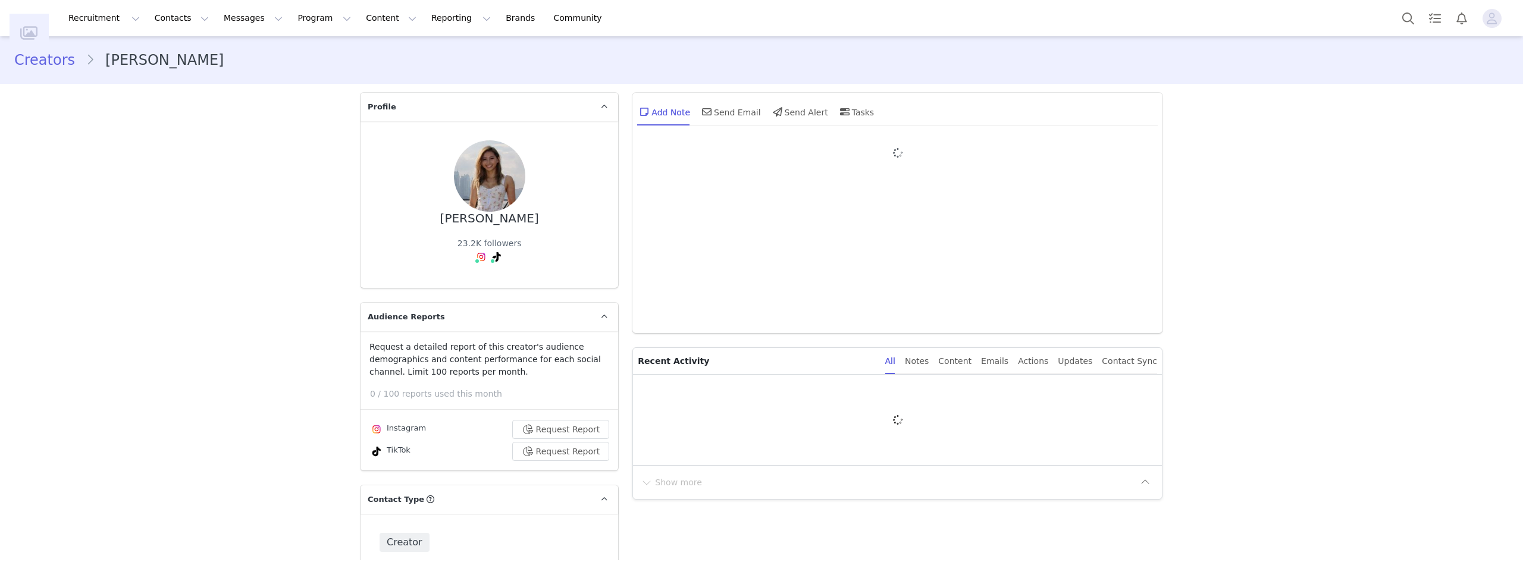
type input "+1 ([GEOGRAPHIC_DATA])"
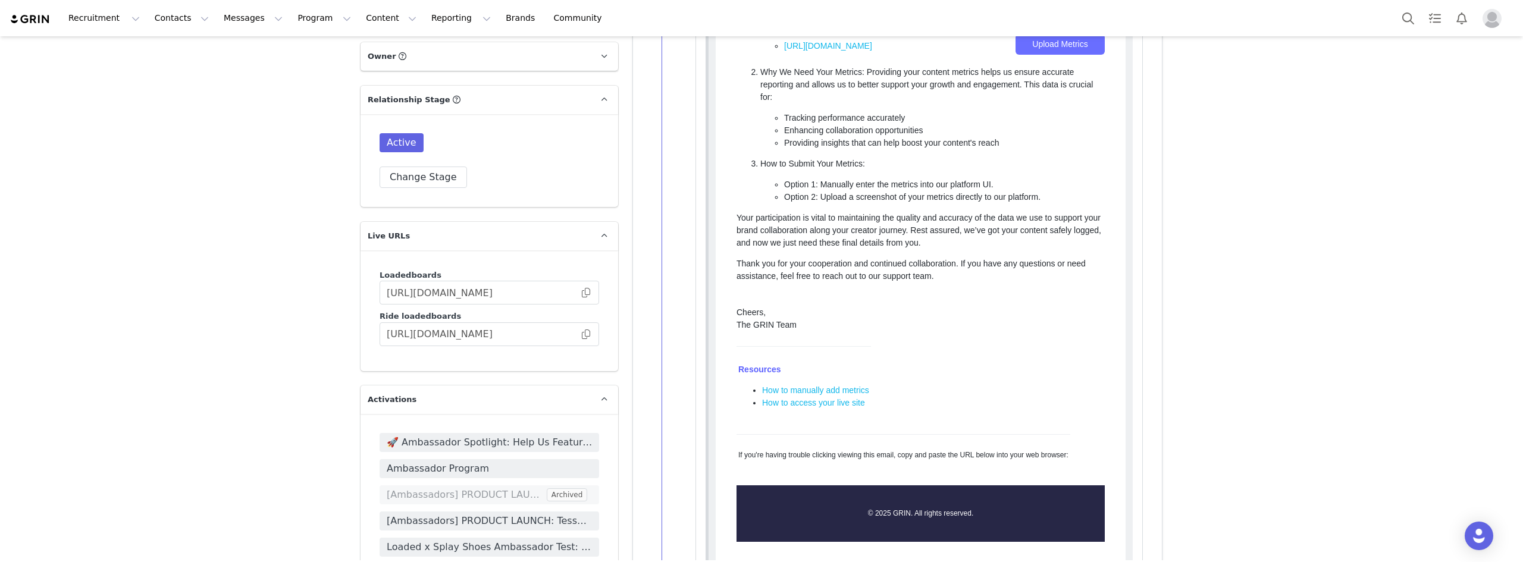
scroll to position [1547, 0]
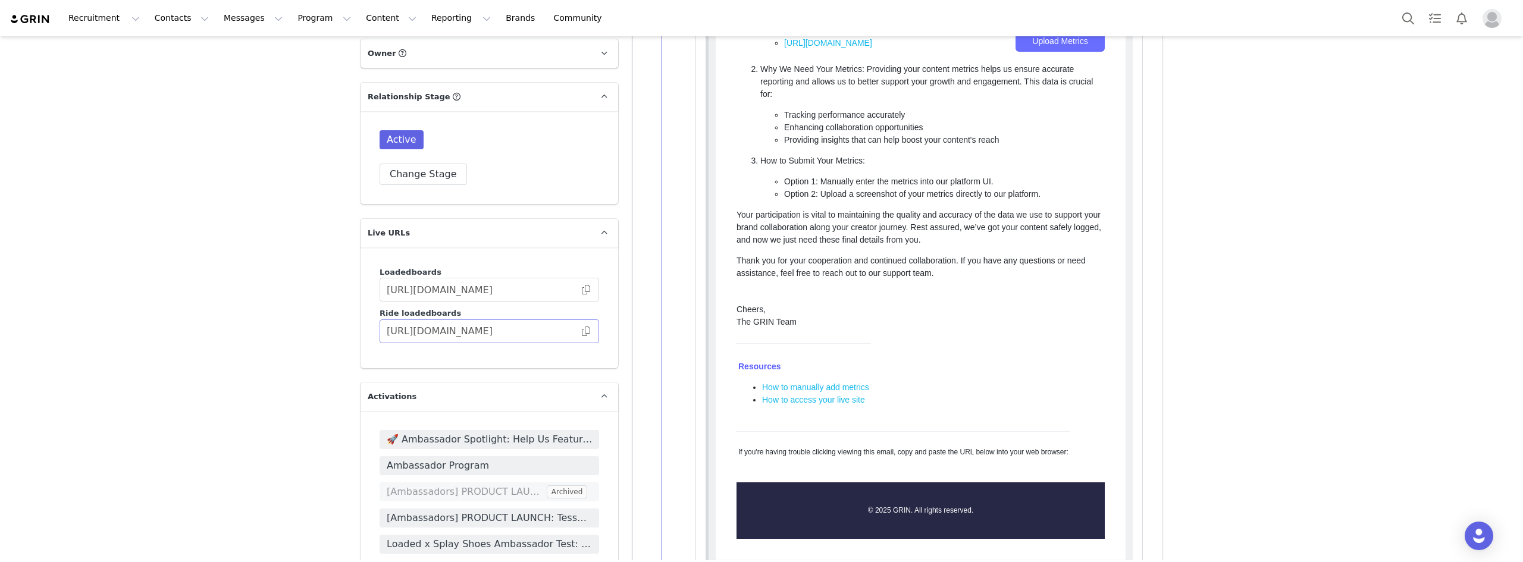
click at [585, 331] on span at bounding box center [586, 331] width 12 height 0
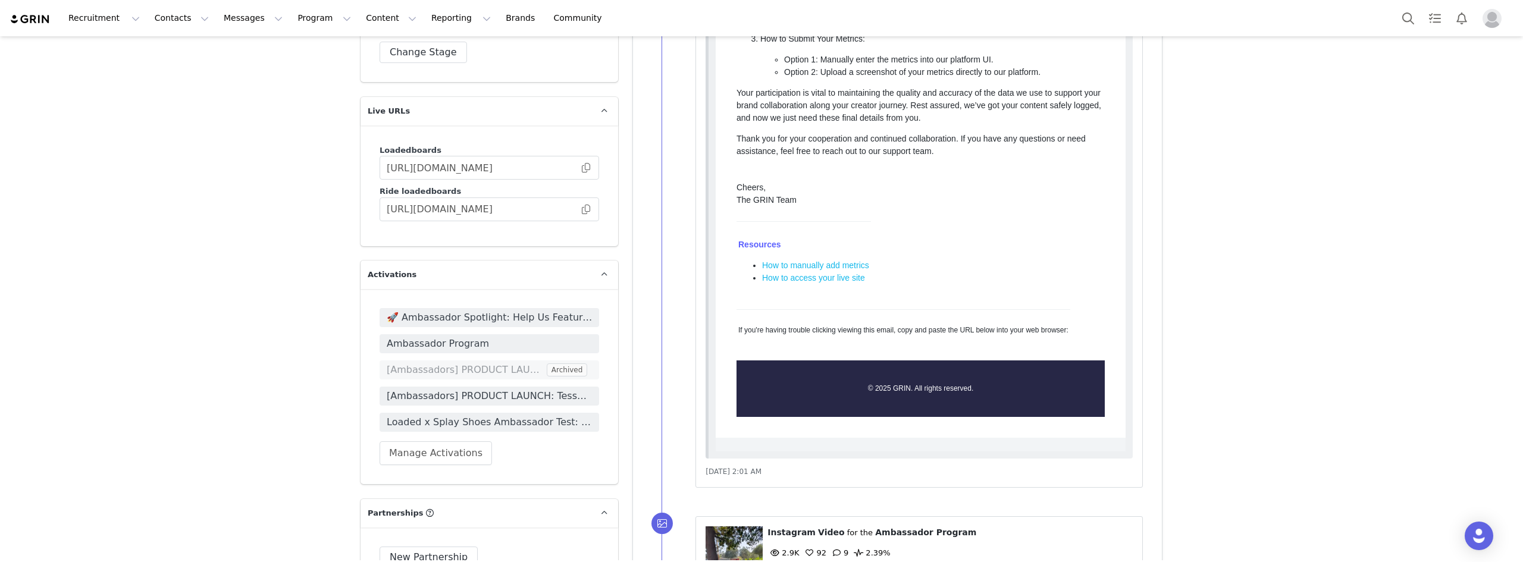
scroll to position [1904, 0]
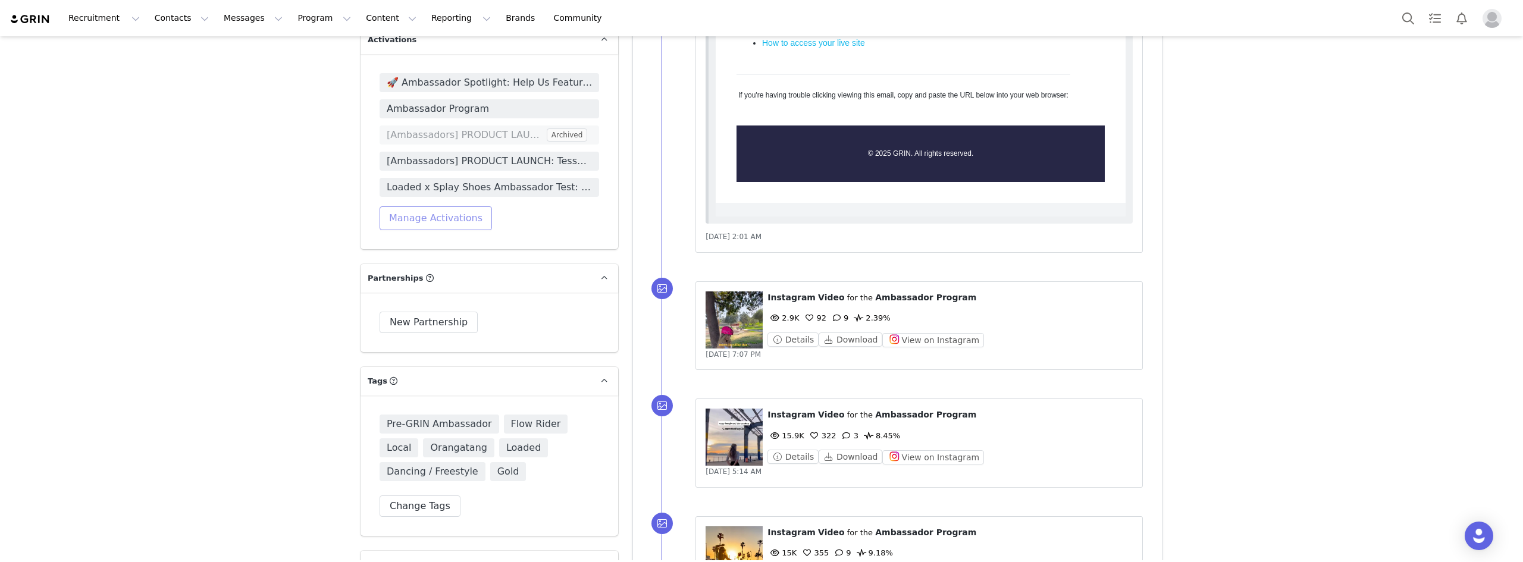
click at [422, 206] on button "Manage Activations" at bounding box center [436, 218] width 112 height 24
click at [410, 246] on div "Select Activation" at bounding box center [399, 250] width 116 height 18
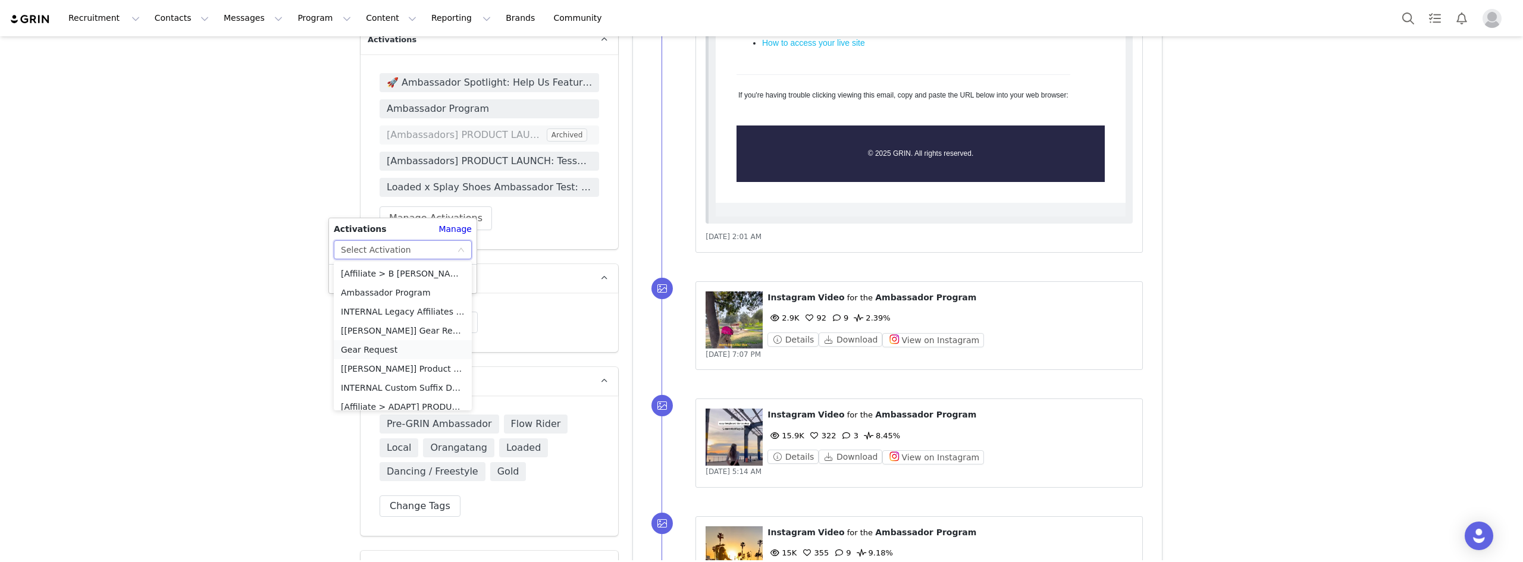
click at [427, 352] on li "Gear Request" at bounding box center [403, 349] width 138 height 19
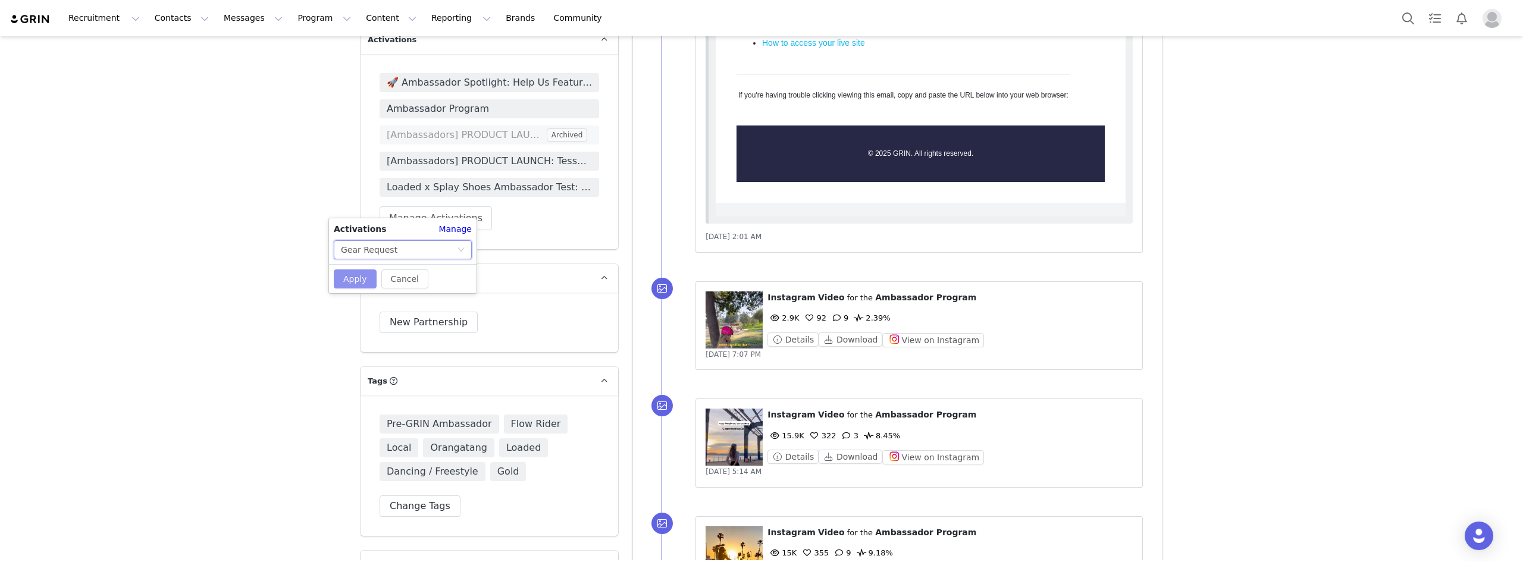
click at [354, 280] on button "Apply" at bounding box center [355, 278] width 43 height 19
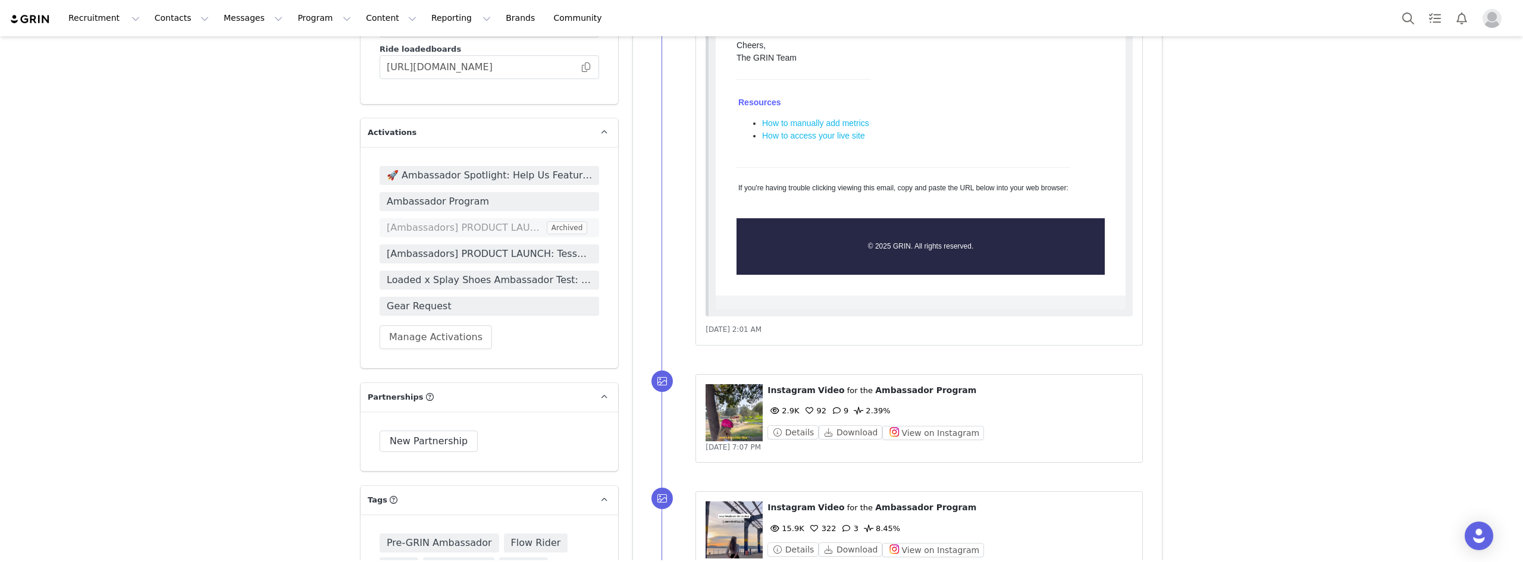
scroll to position [1725, 0]
